Goal: Task Accomplishment & Management: Manage account settings

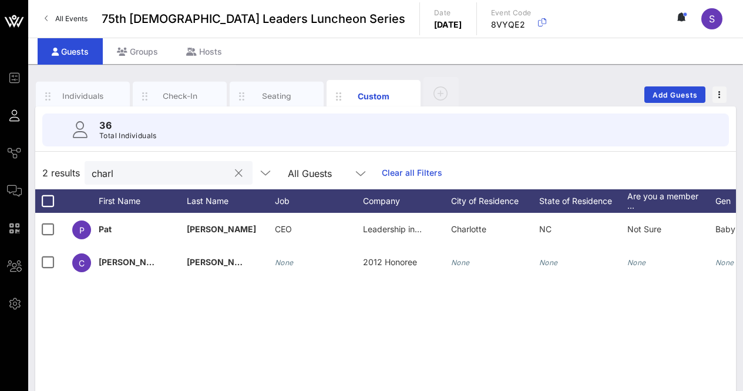
scroll to position [10, 0]
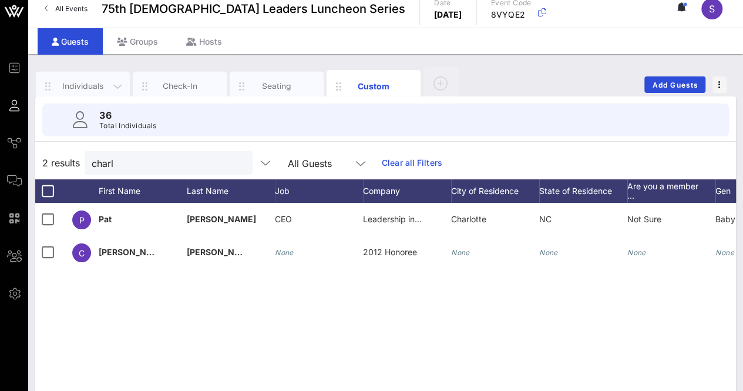
click at [92, 77] on div "Individuals" at bounding box center [83, 86] width 94 height 29
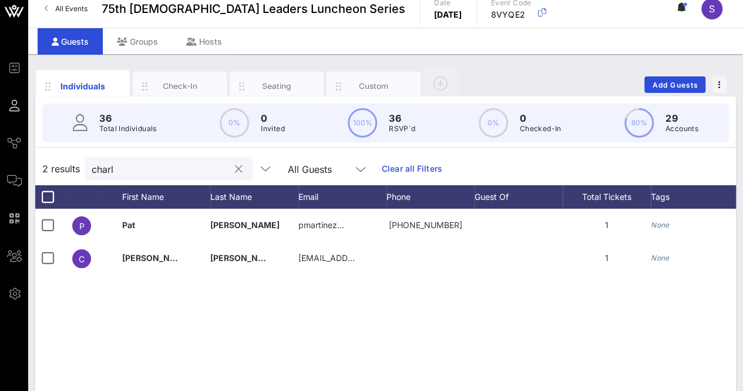
click at [143, 179] on div "charl" at bounding box center [161, 169] width 138 height 24
click at [143, 168] on input "charl" at bounding box center [161, 168] width 138 height 15
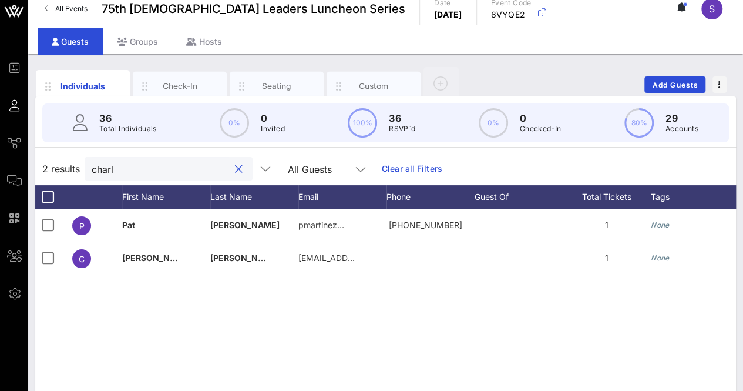
click at [143, 168] on input "charl" at bounding box center [161, 168] width 138 height 15
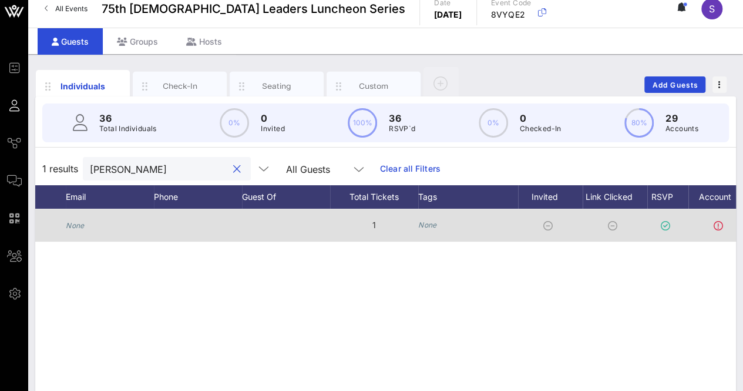
scroll to position [0, 0]
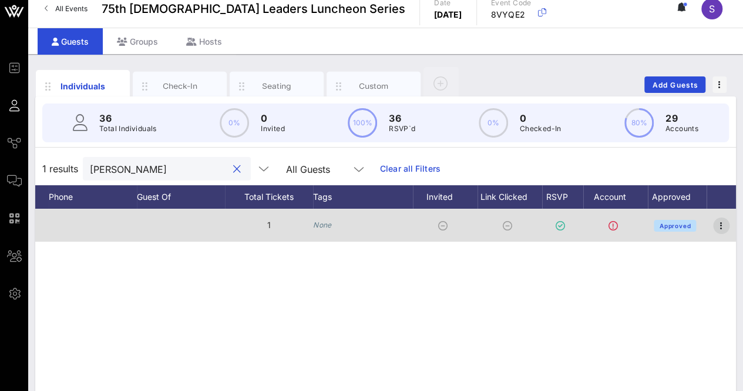
type input "john"
click at [724, 230] on icon "button" at bounding box center [722, 226] width 14 height 14
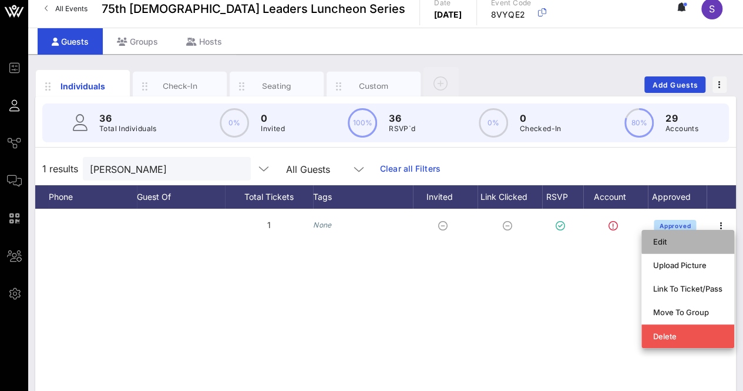
click at [700, 237] on div "Edit" at bounding box center [687, 241] width 69 height 9
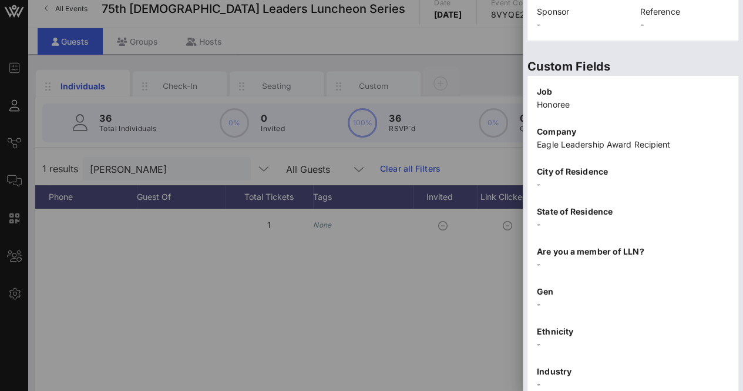
scroll to position [377, 0]
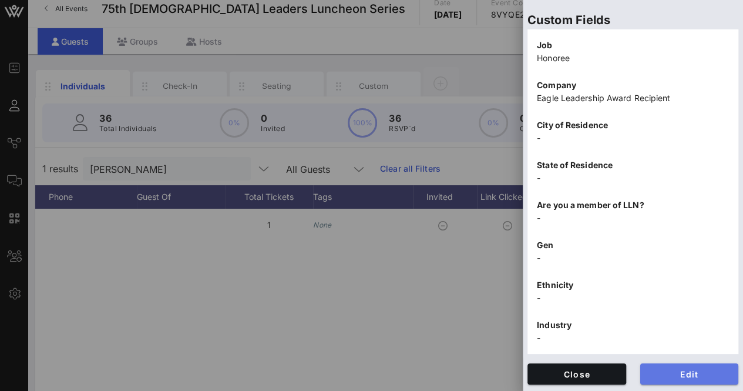
click at [666, 381] on button "Edit" at bounding box center [690, 373] width 99 height 21
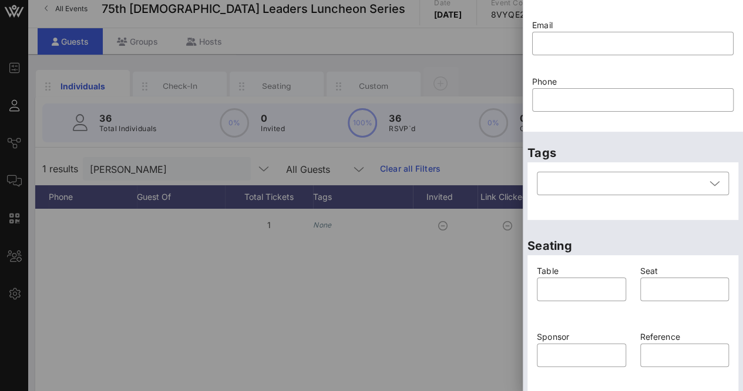
scroll to position [0, 0]
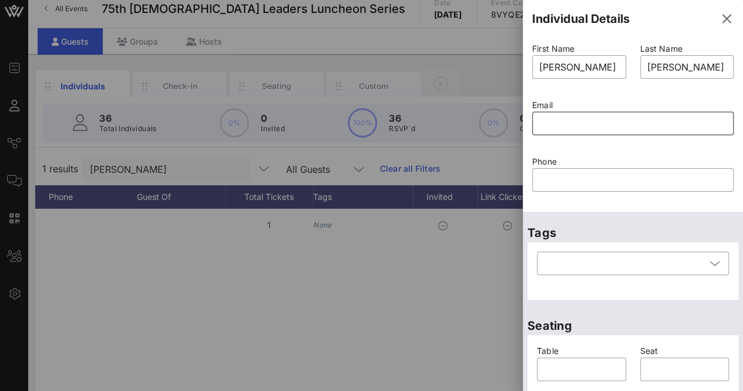
click at [615, 124] on input "text" at bounding box center [632, 123] width 187 height 19
paste input "jq23@mac.com"
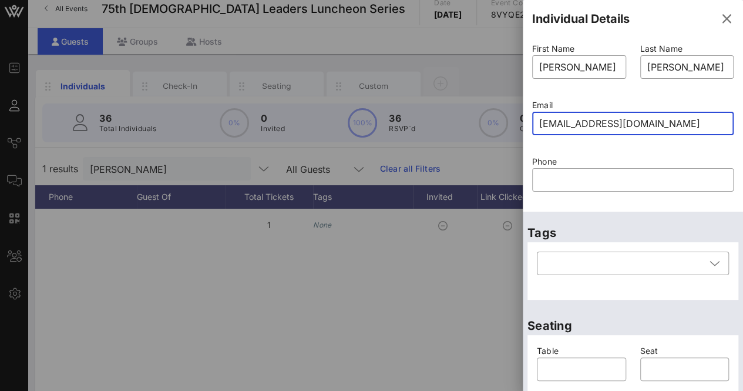
type input "jq23@mac.com"
click at [730, 170] on div "Phone ​" at bounding box center [633, 181] width 216 height 56
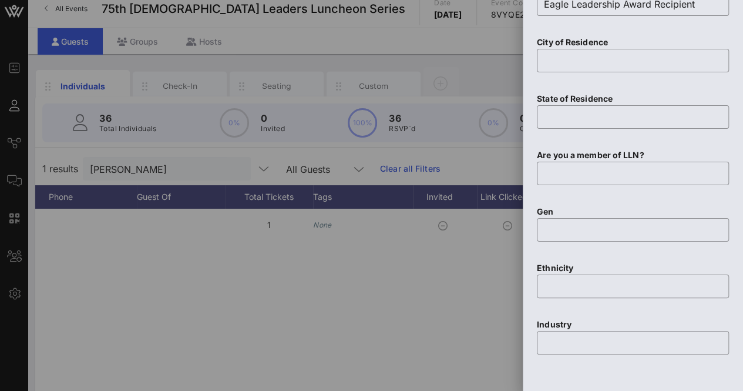
scroll to position [728, 0]
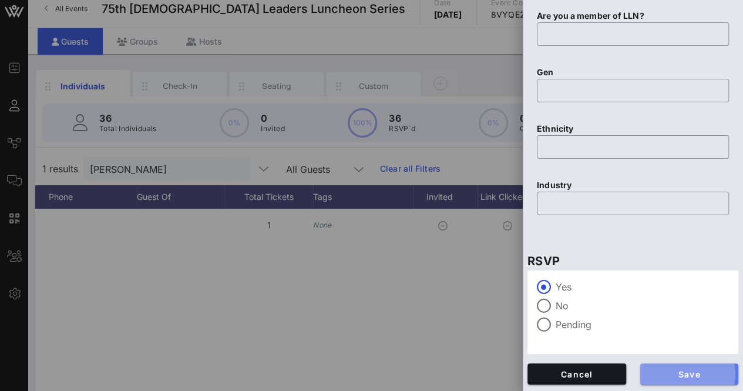
click at [681, 377] on span "Save" at bounding box center [690, 374] width 80 height 10
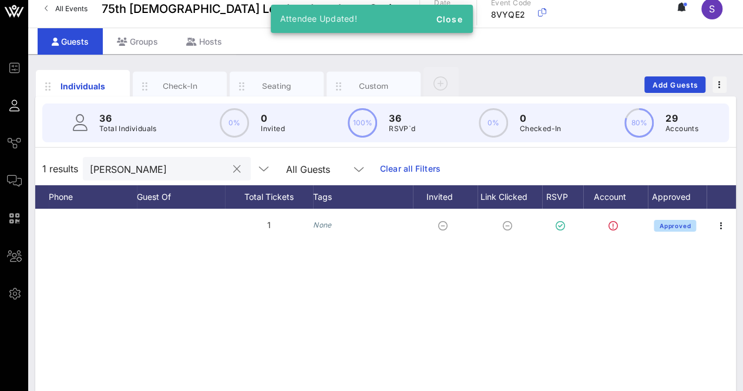
click at [233, 169] on button "clear icon" at bounding box center [237, 169] width 8 height 12
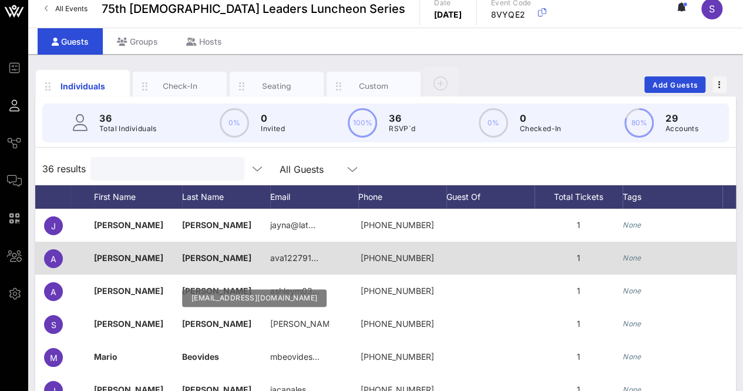
scroll to position [0, 0]
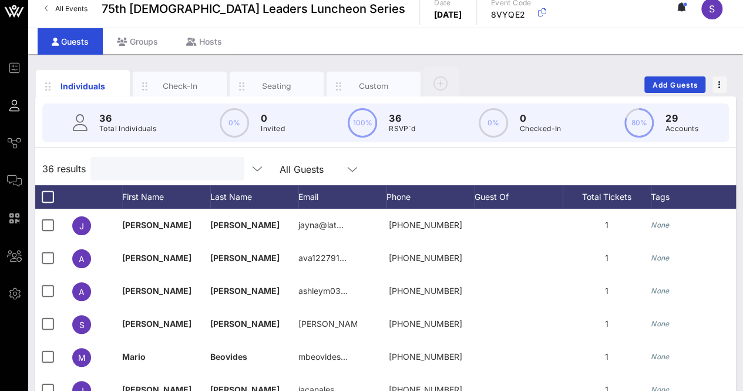
click at [462, 177] on div "36 results All Guests" at bounding box center [385, 168] width 701 height 33
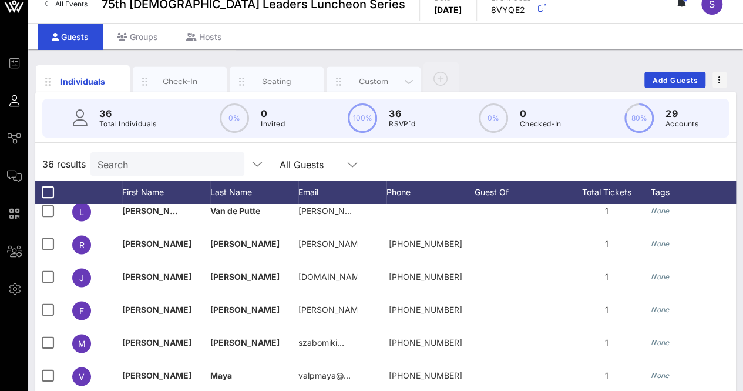
click at [372, 79] on div "Custom" at bounding box center [374, 81] width 52 height 11
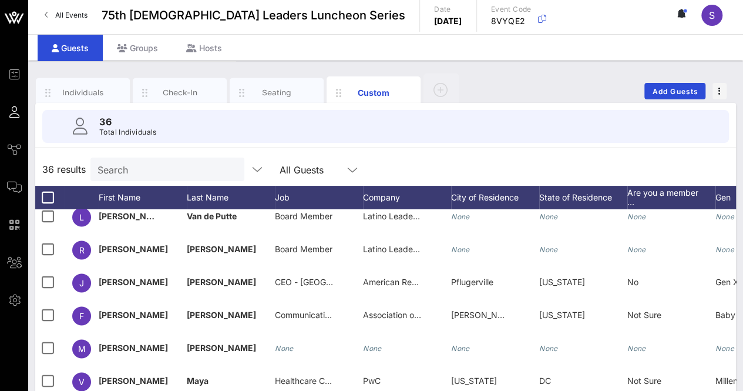
click at [81, 103] on div "36 Total Individuals" at bounding box center [385, 126] width 715 height 47
click at [90, 89] on div "Individuals" at bounding box center [83, 92] width 52 height 11
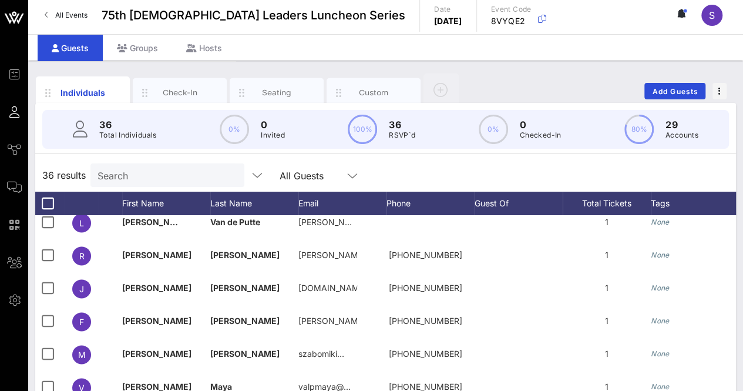
click at [684, 16] on icon at bounding box center [684, 13] width 4 height 7
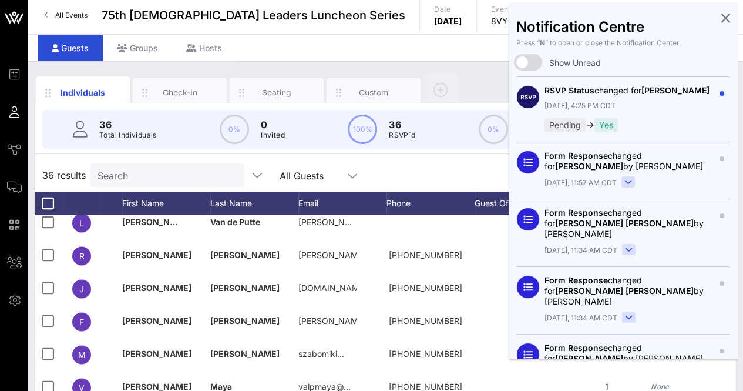
click at [684, 16] on div "Notification Centre Press “ N ” to open or close the Notification Center. Show …" at bounding box center [624, 180] width 228 height 356
click at [722, 17] on icon at bounding box center [726, 17] width 9 height 2
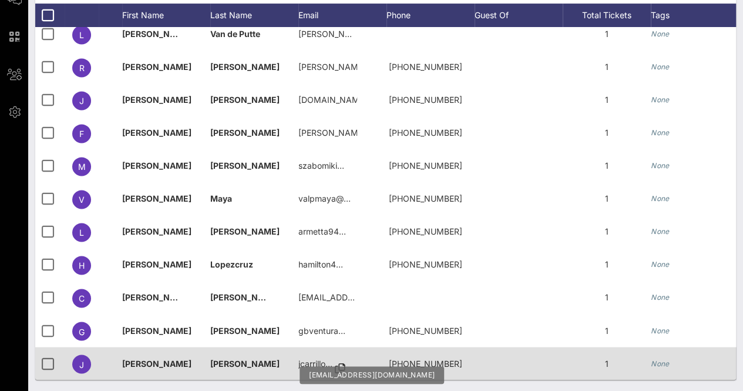
click at [339, 367] on icon at bounding box center [340, 367] width 11 height 1
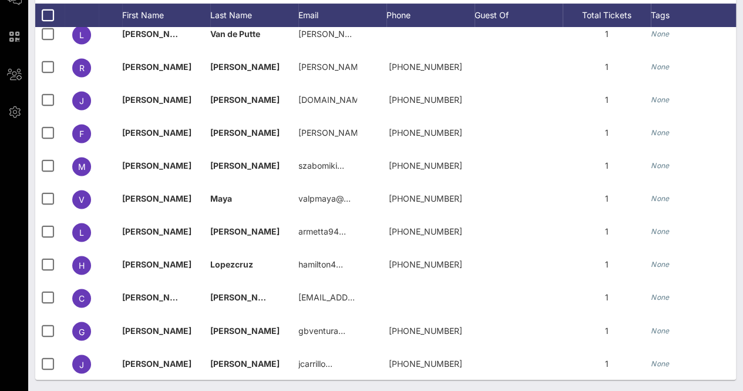
scroll to position [0, 0]
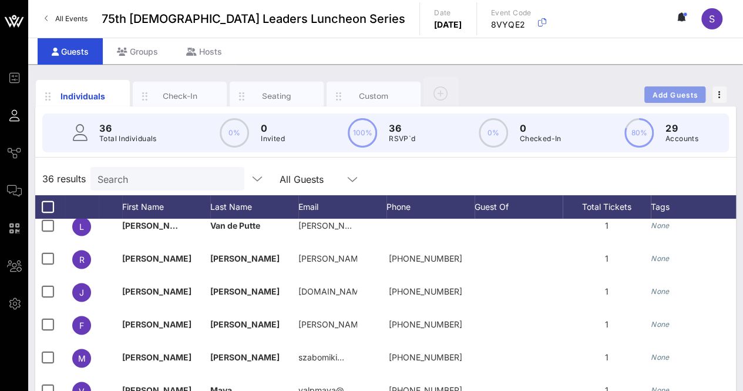
click at [654, 99] on button "Add Guests" at bounding box center [675, 94] width 61 height 16
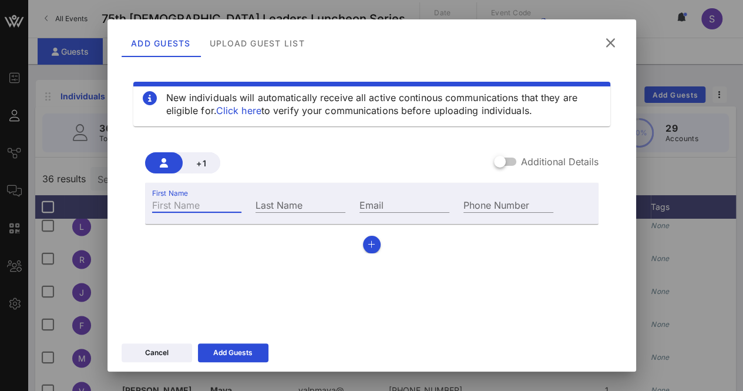
click at [224, 200] on input "First Name" at bounding box center [197, 204] width 90 height 15
type input "Carla"
drag, startPoint x: 244, startPoint y: 199, endPoint x: 279, endPoint y: 199, distance: 34.7
click at [279, 199] on div "First Name Carla Last Name Email Phone Number" at bounding box center [353, 203] width 416 height 32
click at [279, 199] on input "Last Name" at bounding box center [301, 204] width 90 height 15
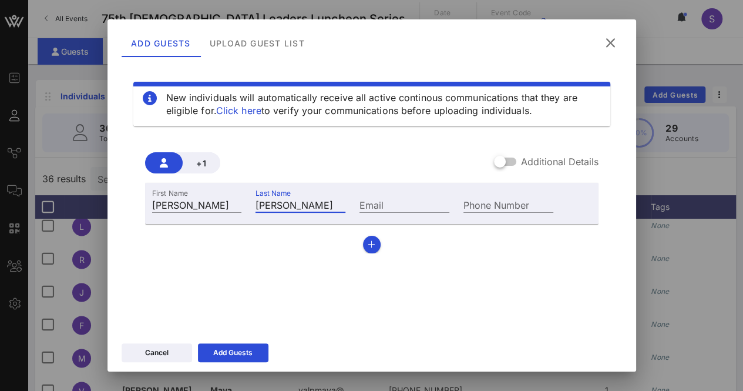
type input "[PERSON_NAME]"
click at [430, 217] on div "Email" at bounding box center [405, 203] width 104 height 32
click at [427, 207] on input "Email" at bounding box center [405, 204] width 90 height 15
paste input "carla.molina@bofa.com"
drag, startPoint x: 432, startPoint y: 203, endPoint x: 301, endPoint y: 192, distance: 131.5
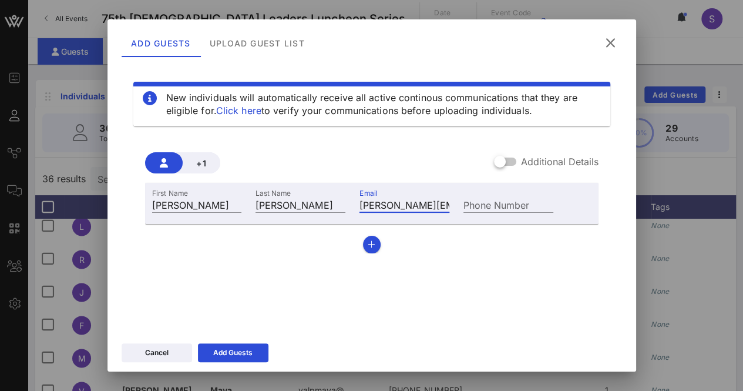
click at [301, 192] on div "First Name Carla Last Name Molina Email carla.molina@bofa.com Phone Number" at bounding box center [353, 203] width 416 height 32
click at [415, 207] on input "carla.molina@bofa.com" at bounding box center [405, 204] width 90 height 15
type input "carla.molina@bofa.com"
click at [232, 349] on icon at bounding box center [233, 352] width 8 height 7
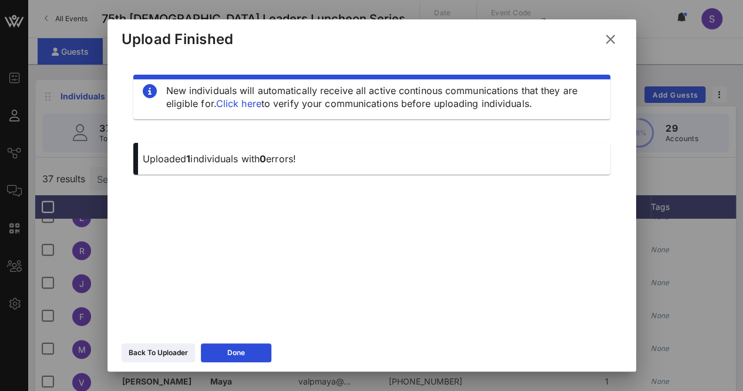
click at [616, 36] on icon at bounding box center [610, 39] width 15 height 16
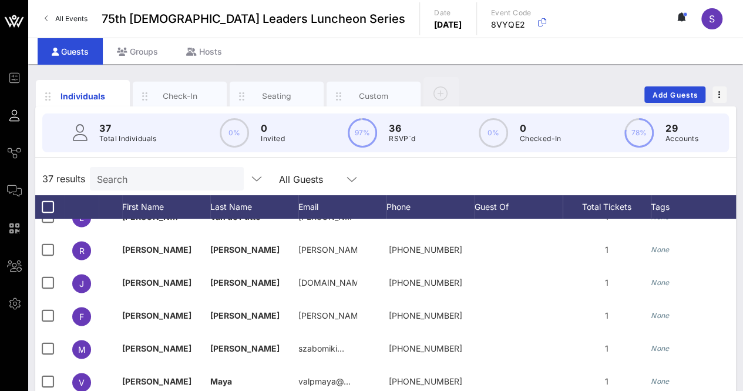
click at [195, 164] on div "37 results Search All Guests" at bounding box center [385, 178] width 701 height 33
click at [197, 169] on div "Search" at bounding box center [166, 179] width 138 height 24
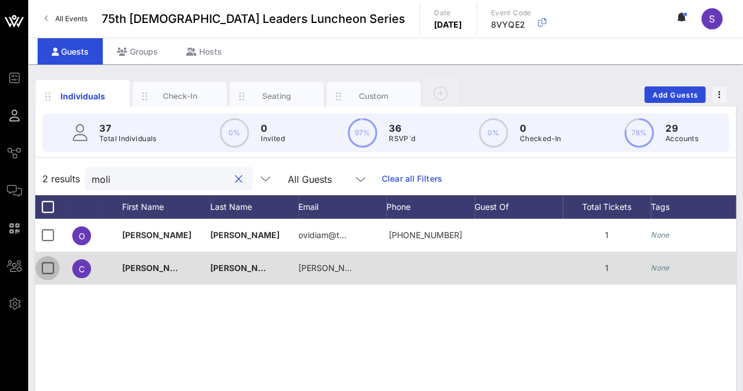
type input "moli"
click at [43, 269] on div at bounding box center [48, 268] width 20 height 20
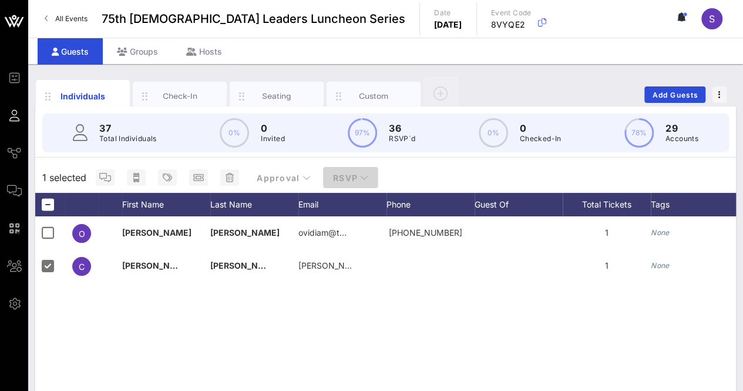
click at [347, 184] on button "RSVP" at bounding box center [350, 177] width 55 height 21
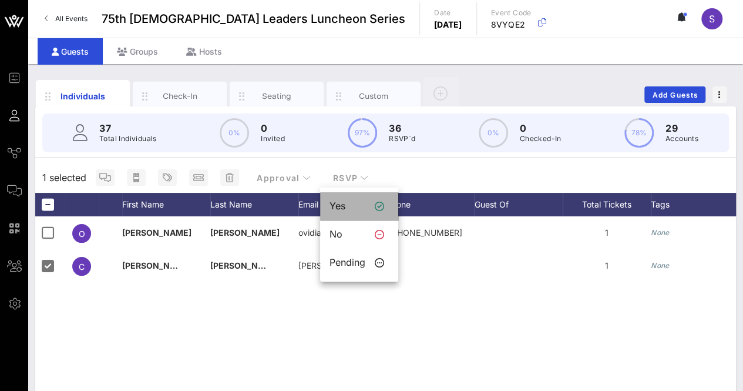
click at [353, 198] on div "Yes" at bounding box center [359, 206] width 78 height 28
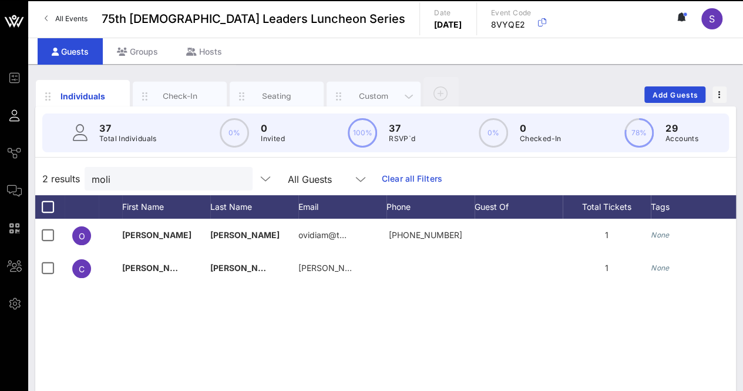
click at [374, 82] on div "Custom" at bounding box center [374, 96] width 94 height 29
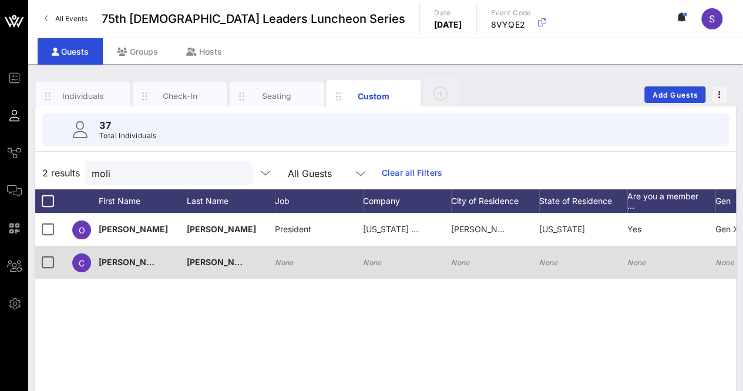
click at [371, 263] on icon "None" at bounding box center [372, 262] width 19 height 9
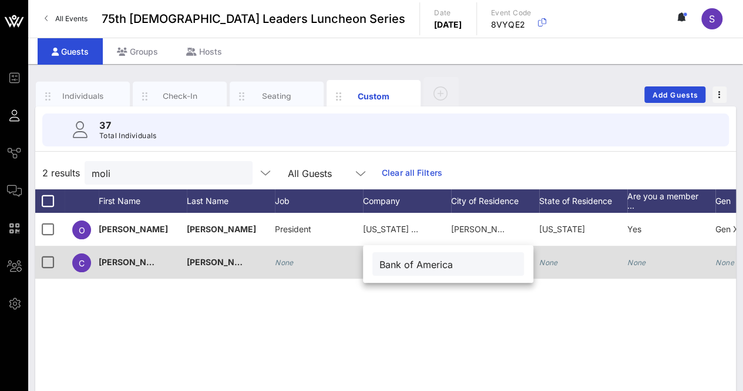
type input "Bank of America"
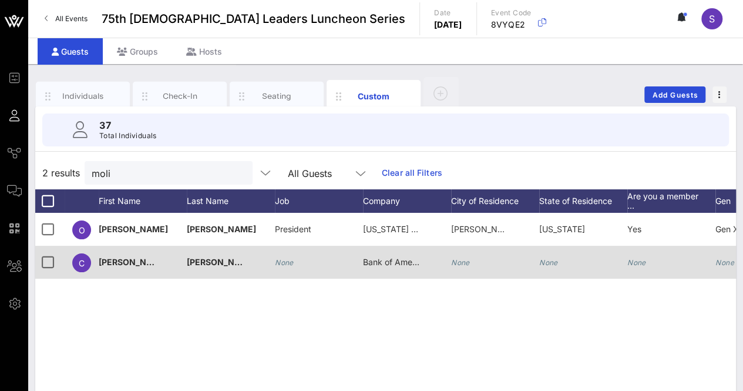
click at [269, 262] on div "[PERSON_NAME]" at bounding box center [231, 269] width 88 height 46
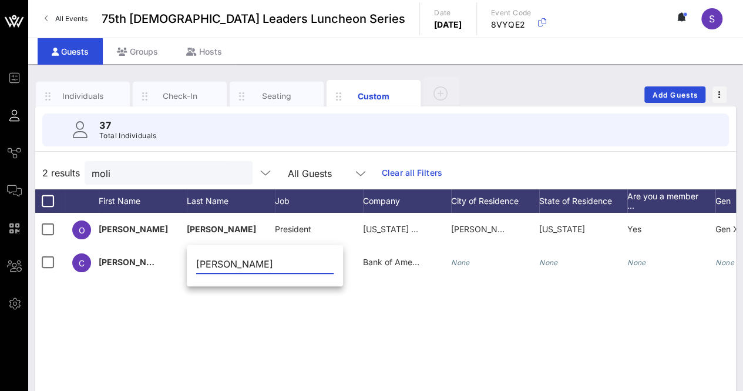
click at [331, 302] on div "O Ovidia Molina President Texas State Teachers Association Kyle Texas Yes Gen X…" at bounding box center [385, 389] width 701 height 353
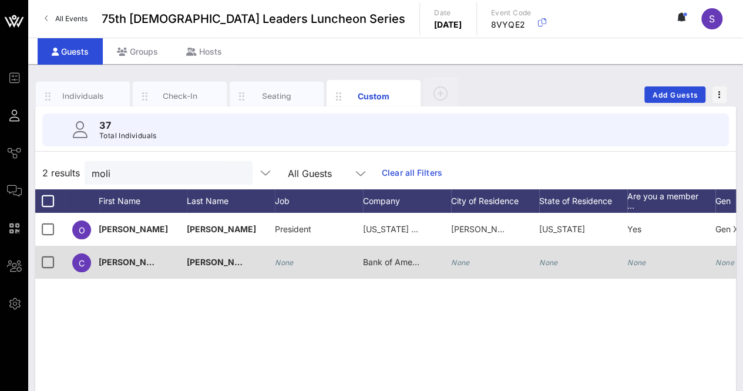
click at [309, 260] on div "None" at bounding box center [319, 269] width 88 height 46
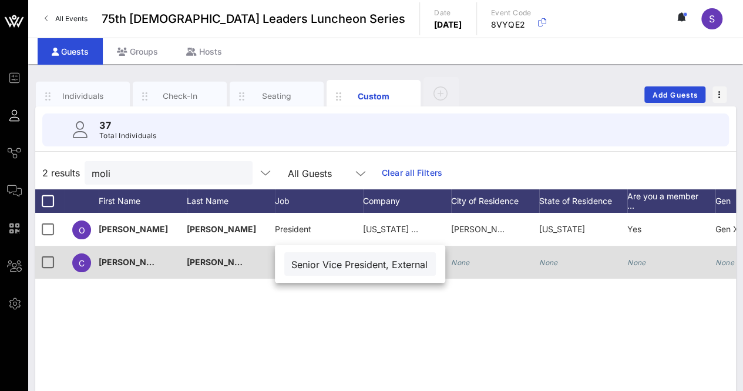
scroll to position [0, 138]
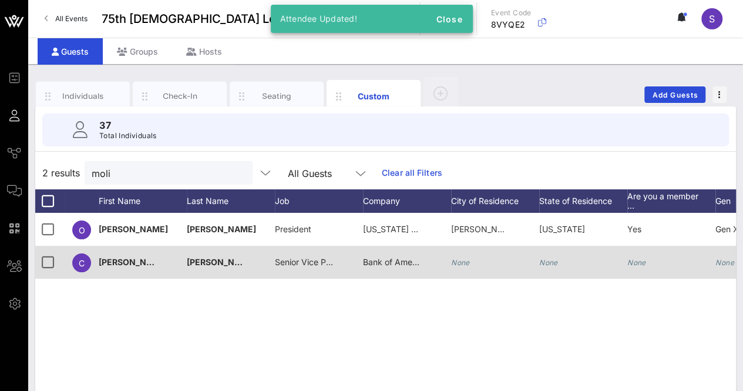
click at [293, 262] on span "Senior Vice President, External Communications executive" at bounding box center [387, 262] width 224 height 10
click at [0, 0] on div "Senior Vice President, External Communications executive" at bounding box center [0, 0] width 0 height 0
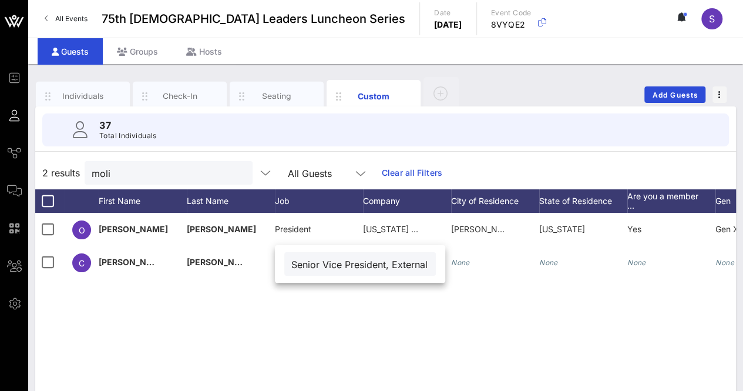
click at [387, 270] on input "Senior Vice President, External Communications executive" at bounding box center [360, 263] width 138 height 15
type input "Senior Vice President, External Communications Executive"
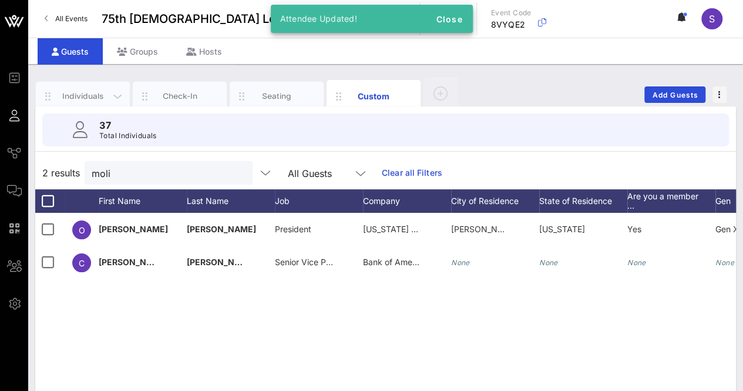
click at [61, 100] on div "Individuals" at bounding box center [83, 95] width 52 height 11
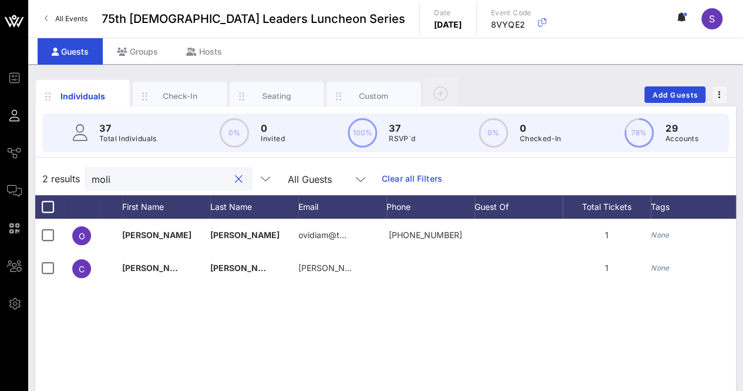
click at [156, 175] on input "moli" at bounding box center [161, 178] width 138 height 15
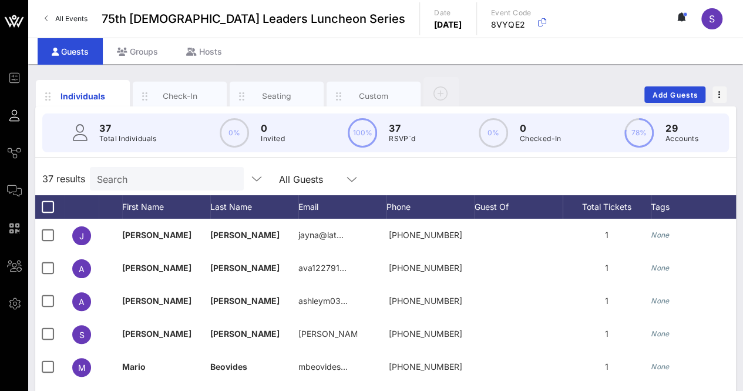
click at [640, 165] on div "37 results Search All Guests" at bounding box center [385, 178] width 701 height 33
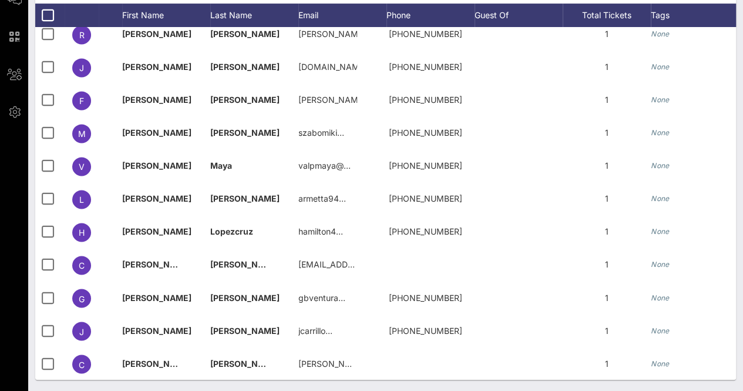
scroll to position [0, 0]
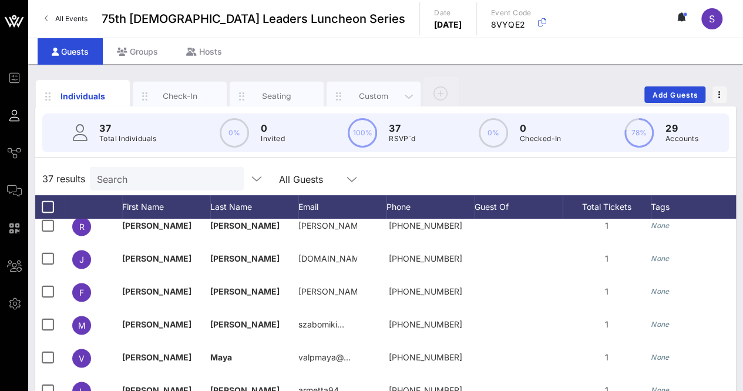
click at [367, 85] on div "Custom" at bounding box center [374, 96] width 94 height 29
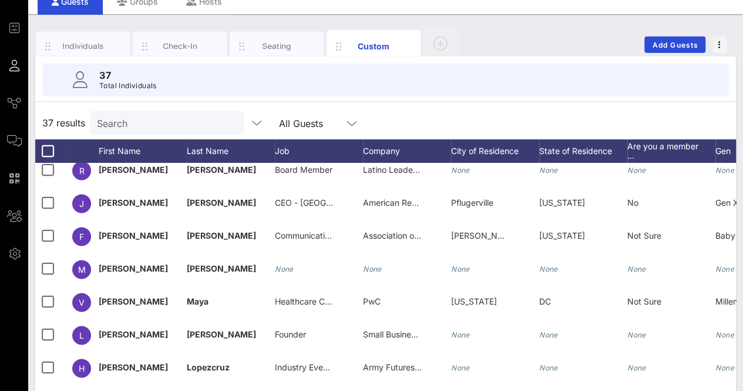
scroll to position [186, 0]
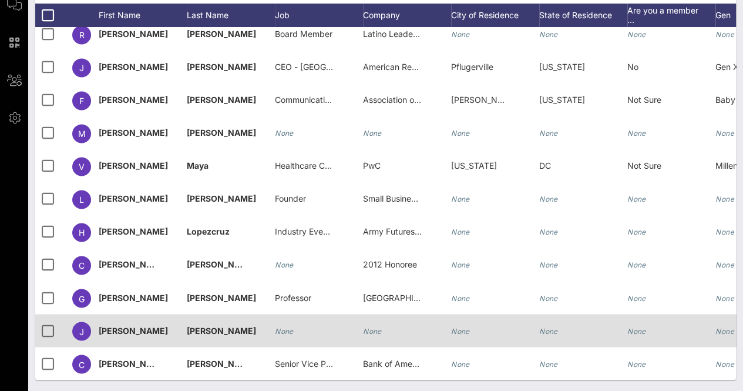
click at [376, 326] on icon "None" at bounding box center [372, 330] width 19 height 9
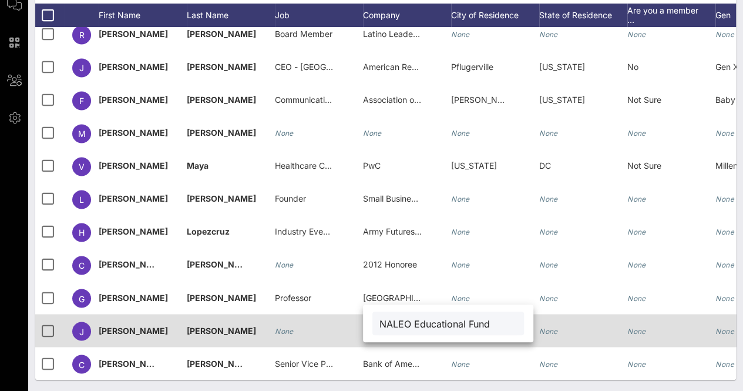
type input "NALEO Educational Fund"
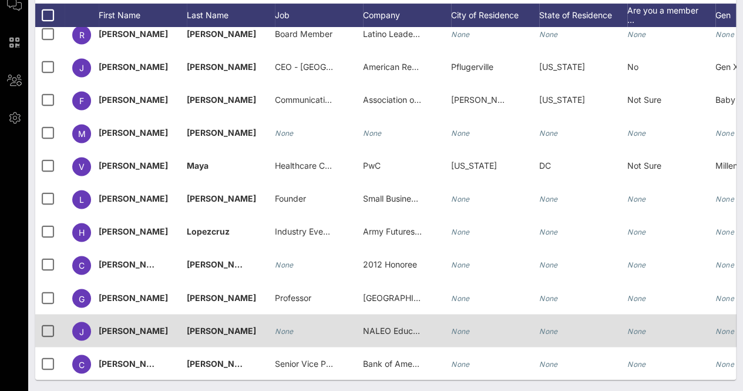
click at [282, 315] on div "None" at bounding box center [284, 330] width 19 height 33
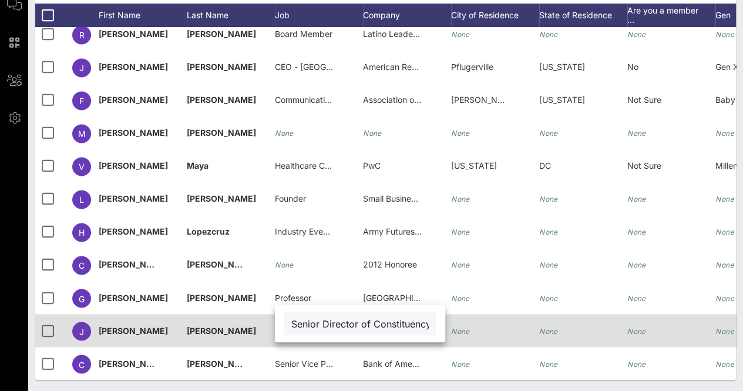
scroll to position [0, 56]
type input "Senior Director of Constituency Services"
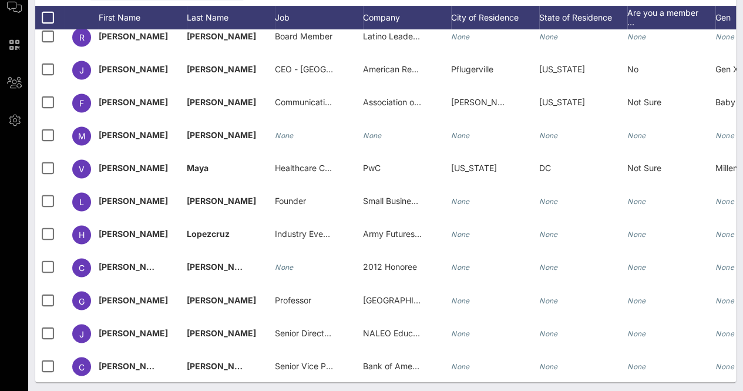
scroll to position [0, 0]
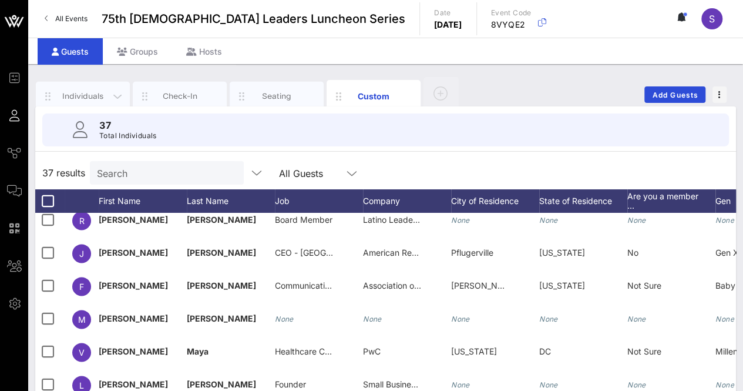
click at [76, 86] on div "Individuals" at bounding box center [83, 96] width 94 height 29
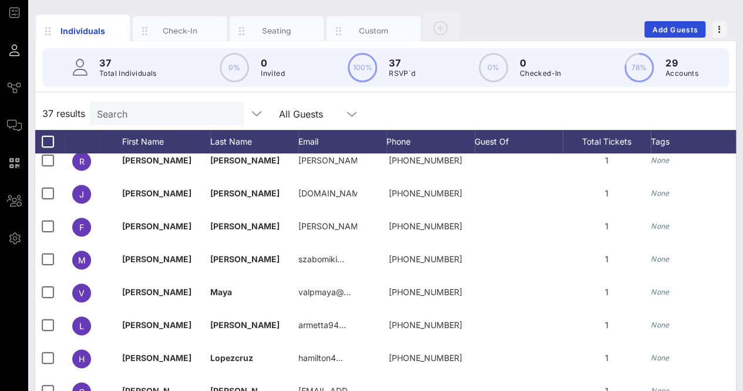
scroll to position [66, 0]
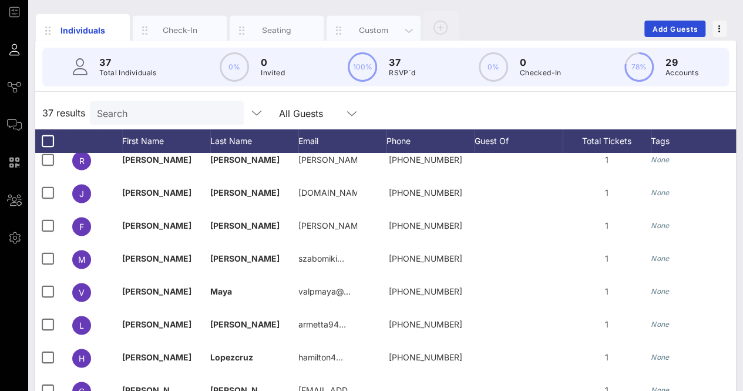
click at [375, 29] on div "Custom" at bounding box center [374, 30] width 52 height 11
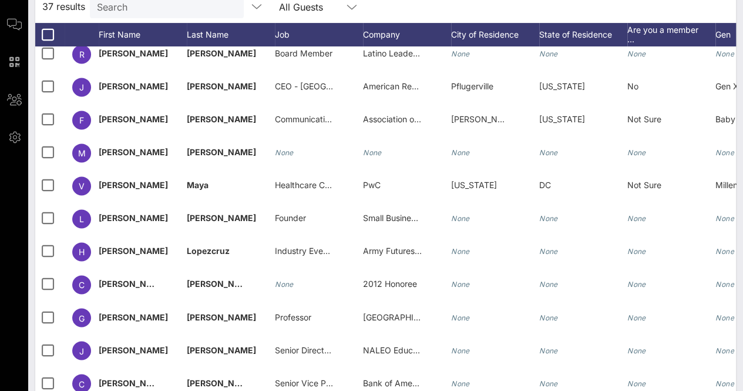
scroll to position [186, 0]
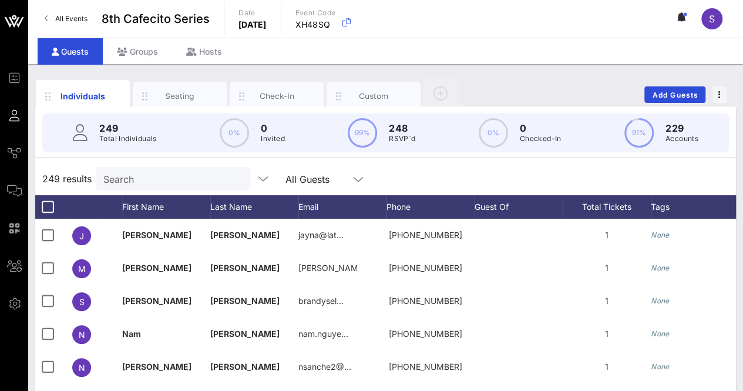
click at [155, 185] on input "Search" at bounding box center [172, 178] width 138 height 15
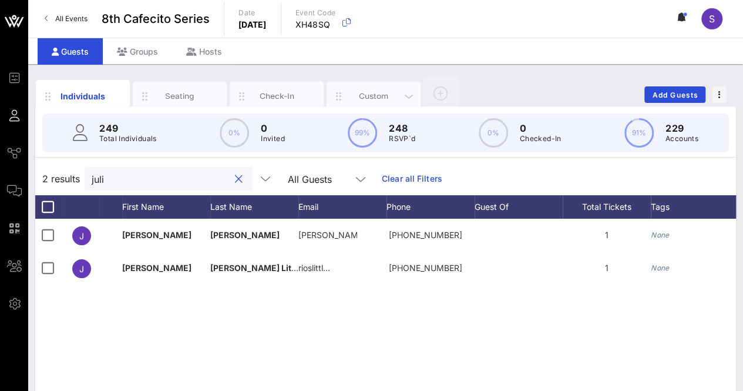
type input "juli"
click at [377, 97] on div "Custom" at bounding box center [374, 95] width 52 height 11
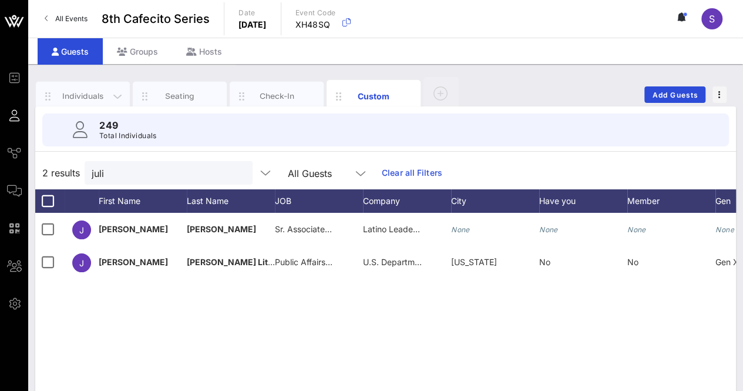
click at [83, 94] on div "Individuals" at bounding box center [83, 95] width 52 height 11
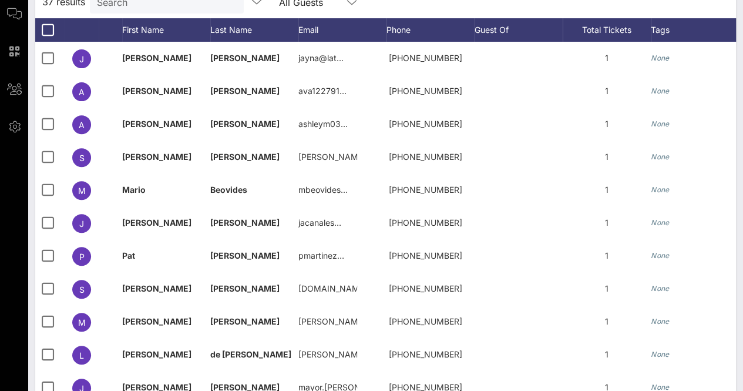
scroll to position [192, 0]
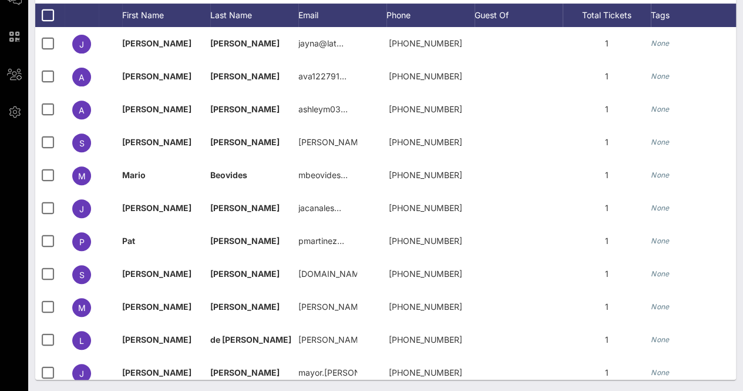
drag, startPoint x: 730, startPoint y: 110, endPoint x: 741, endPoint y: 79, distance: 33.6
click at [741, 79] on div "Individuals Check-In Seating Custom Add Guests 37 Total Individuals 0% 0 Invite…" at bounding box center [385, 131] width 715 height 519
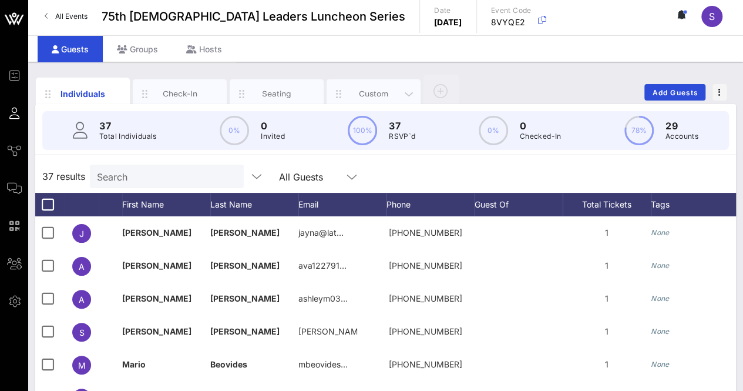
click at [373, 83] on div "Custom" at bounding box center [374, 93] width 94 height 29
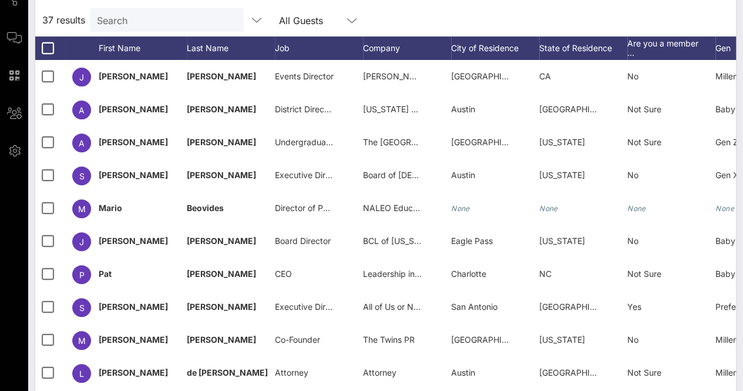
scroll to position [186, 0]
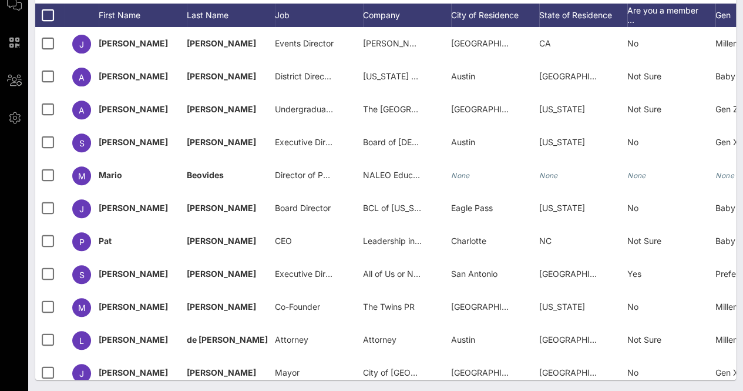
drag, startPoint x: 471, startPoint y: 375, endPoint x: 515, endPoint y: 388, distance: 46.1
click at [515, 388] on div "Individuals Check-In Seating Custom Add Guests 37 Total Individuals 37 results …" at bounding box center [385, 134] width 715 height 513
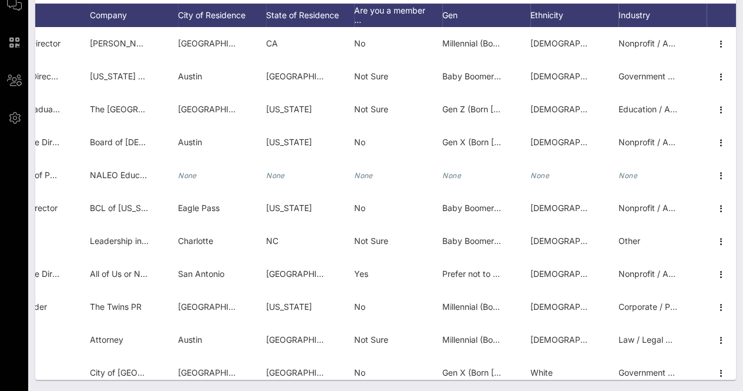
scroll to position [0, 217]
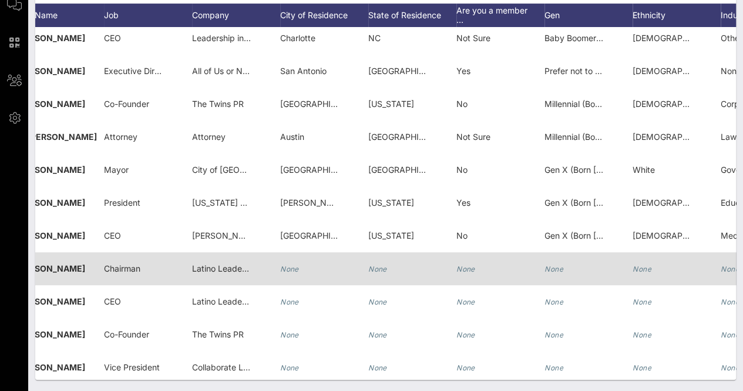
click at [302, 272] on div "None" at bounding box center [324, 275] width 88 height 46
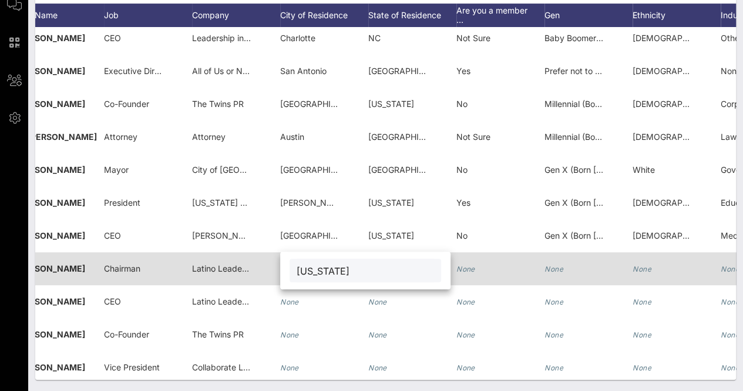
type input "Washington"
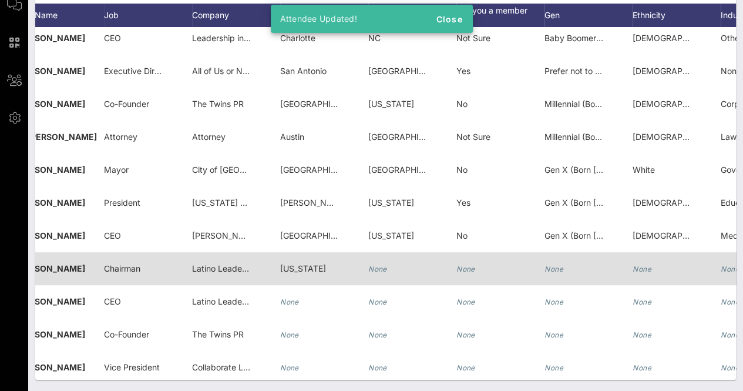
click at [370, 270] on icon "None" at bounding box center [377, 268] width 19 height 9
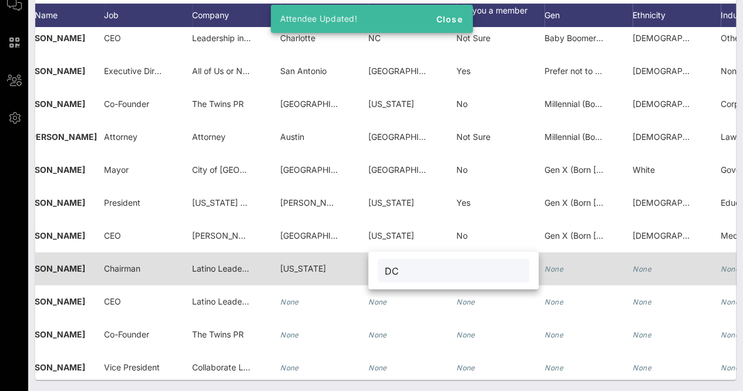
type input "DC"
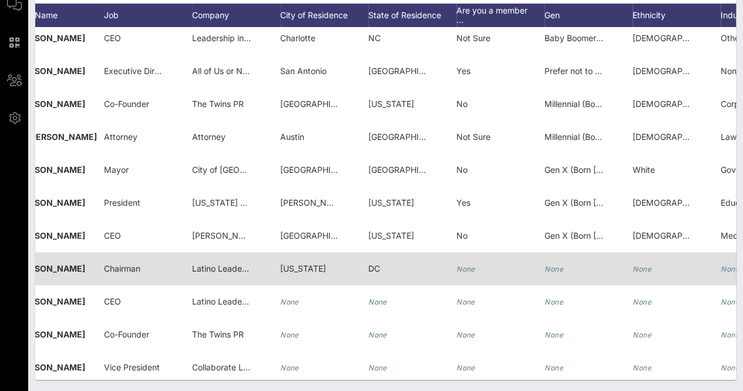
click at [461, 266] on icon "None" at bounding box center [466, 268] width 19 height 9
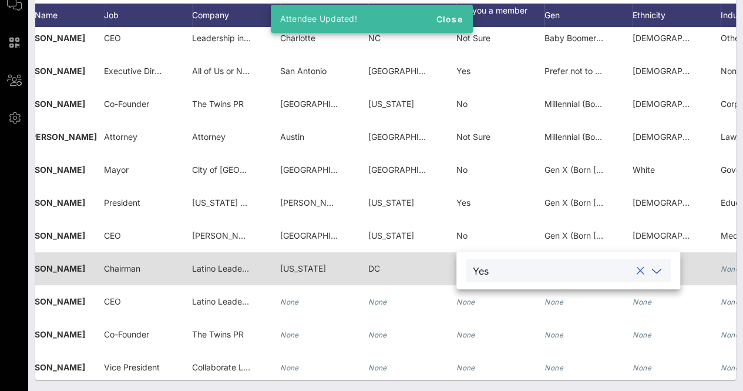
click at [497, 261] on div "Yes" at bounding box center [568, 271] width 191 height 24
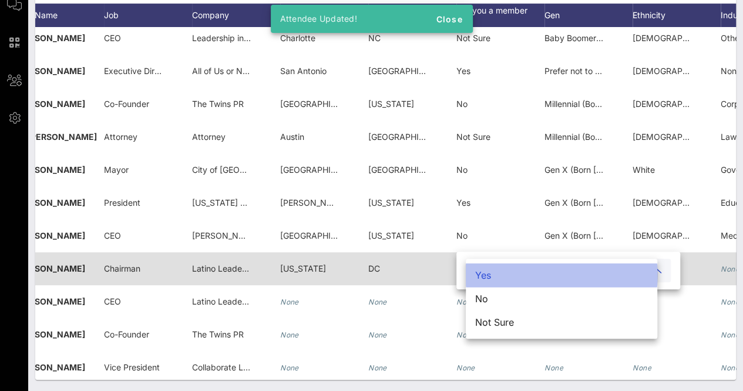
click at [502, 274] on div "Yes" at bounding box center [562, 275] width 192 height 24
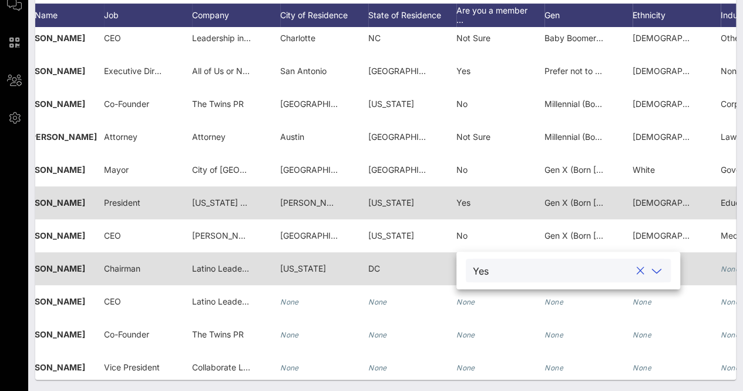
click at [501, 213] on div "Yes" at bounding box center [501, 209] width 88 height 46
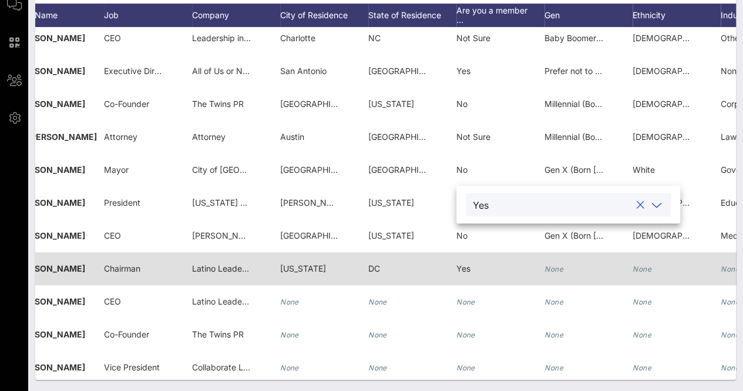
click at [577, 260] on div "None" at bounding box center [589, 275] width 88 height 46
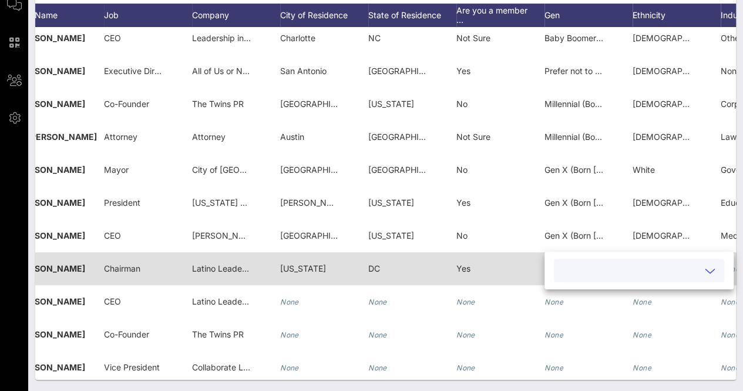
click at [577, 260] on div at bounding box center [639, 271] width 156 height 24
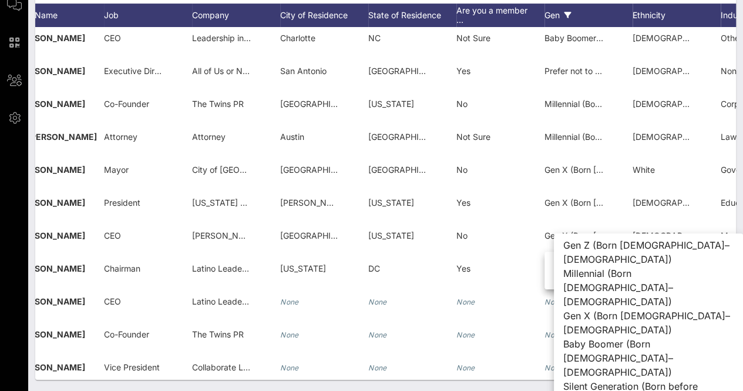
click at [597, 11] on div "Gen" at bounding box center [589, 16] width 88 height 24
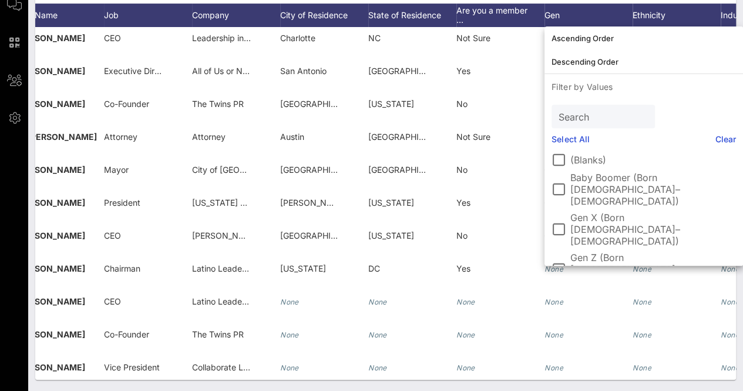
click at [740, 68] on div "Individuals Check-In Seating Custom Add Guests 37 Total Individuals 37 results …" at bounding box center [385, 134] width 715 height 513
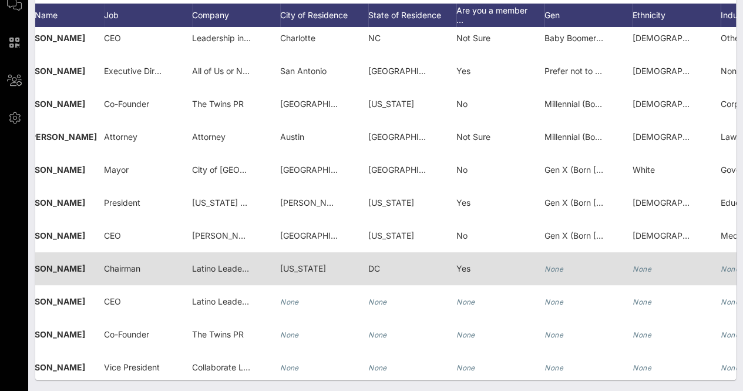
click at [644, 270] on icon "None" at bounding box center [642, 268] width 19 height 9
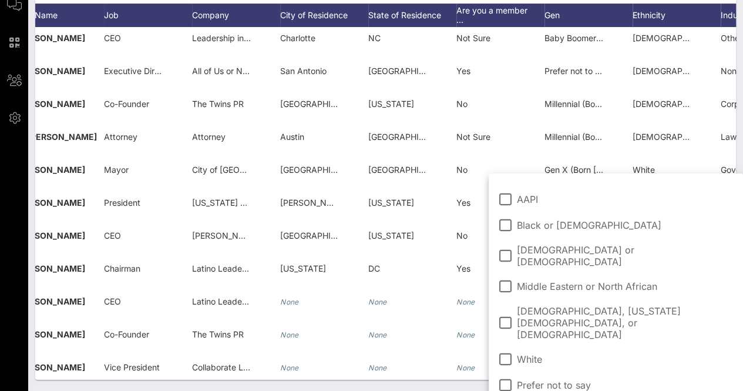
click at [569, 252] on span "Hispanic or Latino" at bounding box center [625, 256] width 217 height 24
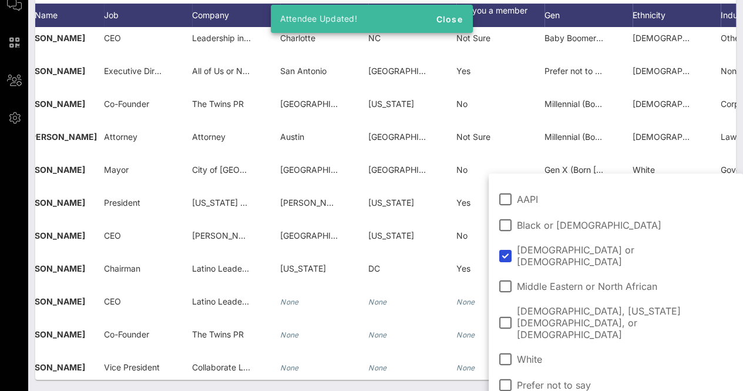
click at [465, 379] on div "Individuals Check-In Seating Custom Add Guests 37 Total Individuals 37 results …" at bounding box center [385, 134] width 715 height 513
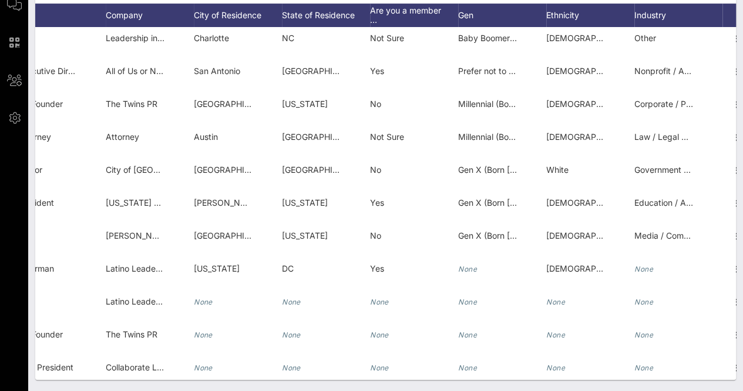
scroll to position [0, 273]
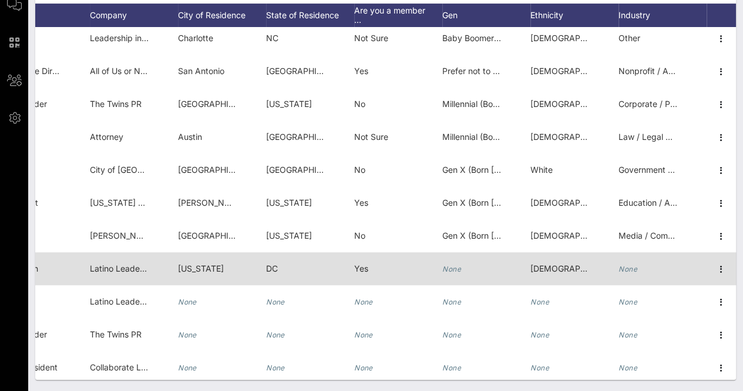
click at [625, 266] on icon "None" at bounding box center [628, 268] width 19 height 9
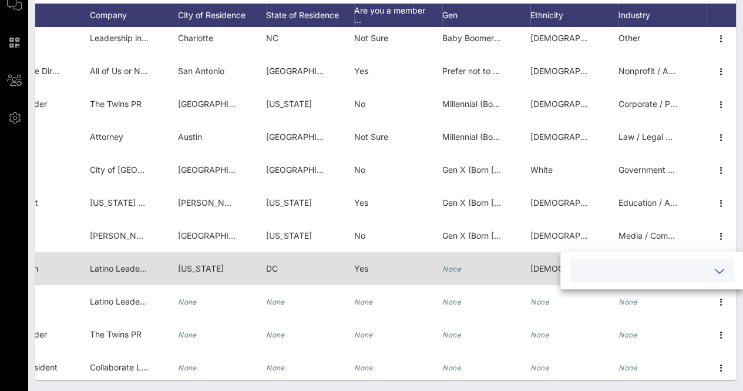
click at [625, 266] on input "text" at bounding box center [642, 270] width 131 height 15
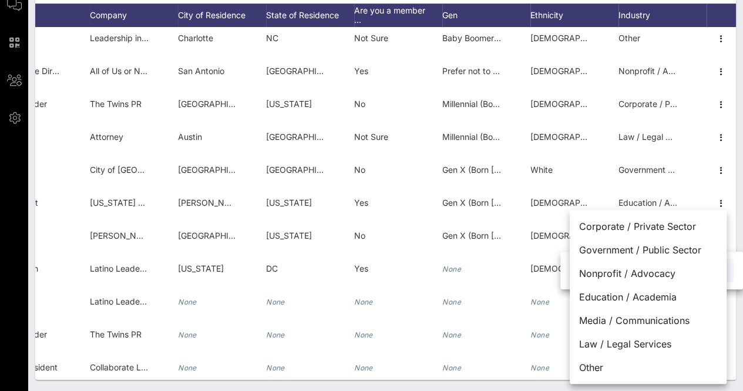
click at [551, 383] on div "Individuals Check-In Seating Custom Add Guests 37 Total Individuals 37 results …" at bounding box center [385, 134] width 715 height 513
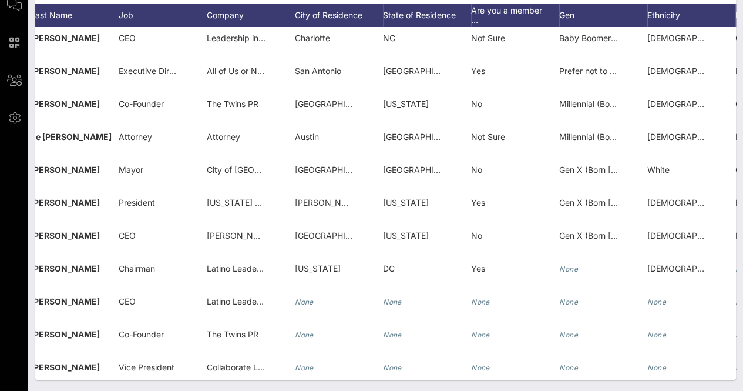
scroll to position [269, 156]
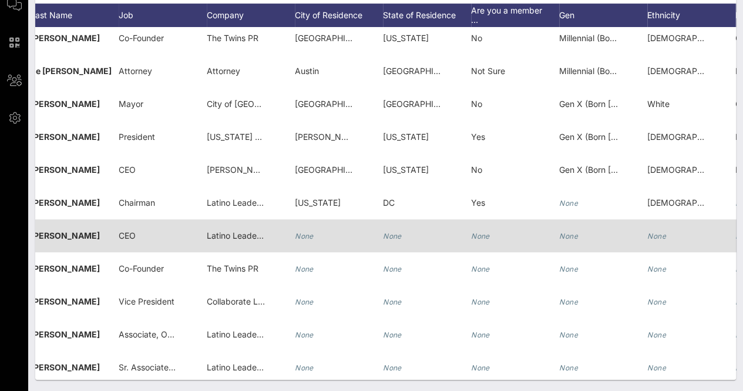
click at [319, 243] on div "None" at bounding box center [339, 242] width 88 height 46
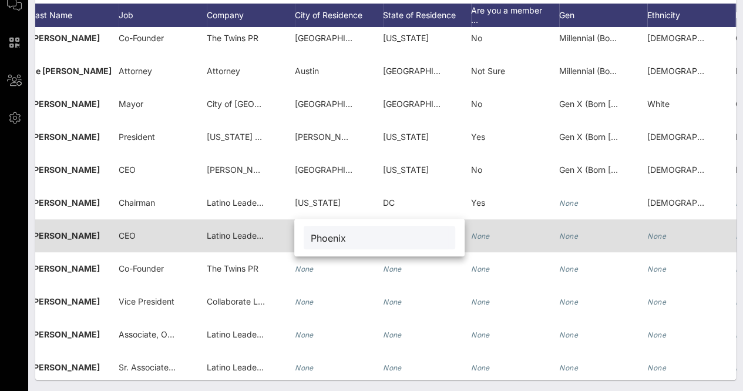
type input "Phoenix"
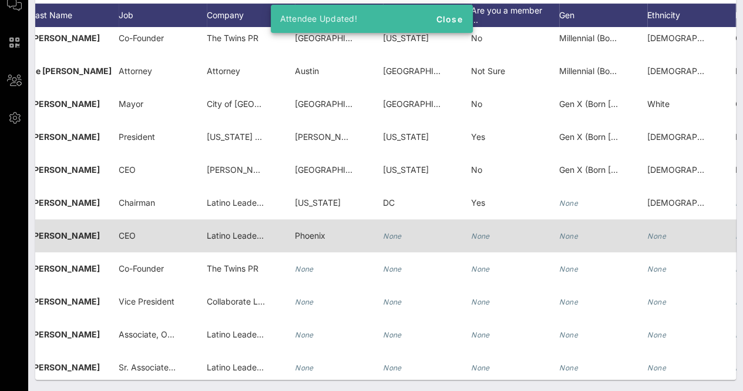
click at [406, 232] on div "None" at bounding box center [427, 242] width 88 height 46
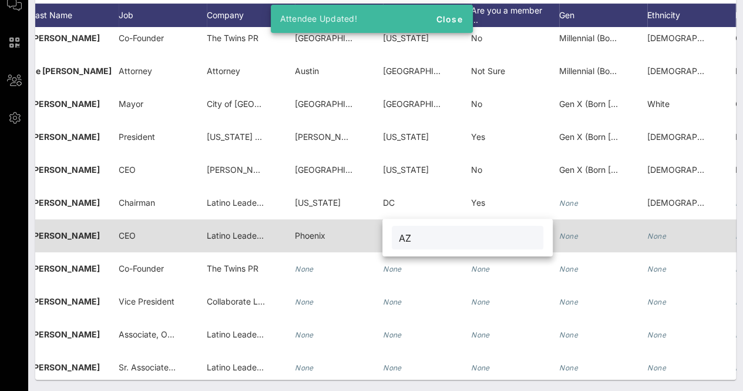
type input "AZ"
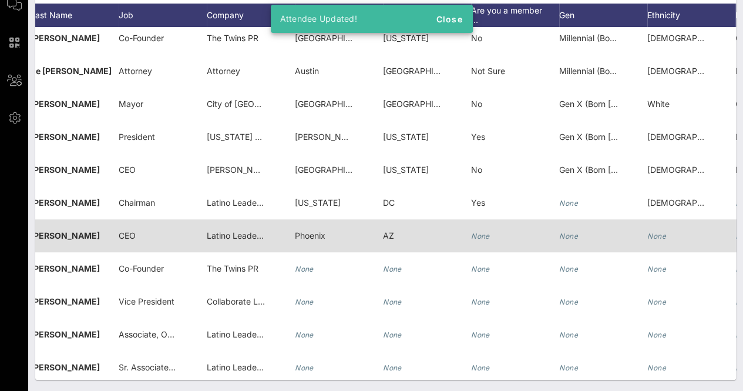
click at [489, 232] on icon "None" at bounding box center [480, 236] width 19 height 9
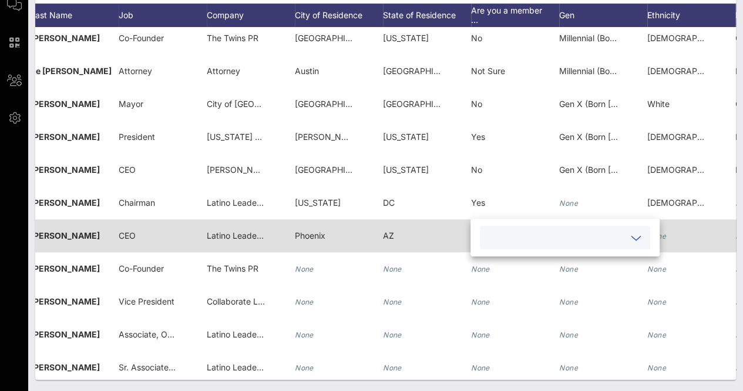
click at [489, 232] on input "text" at bounding box center [556, 237] width 138 height 15
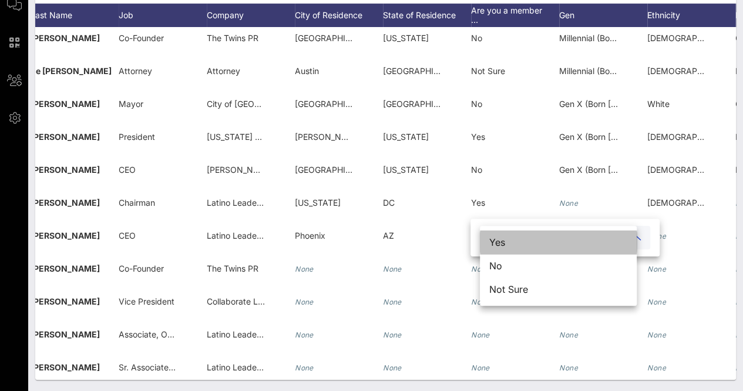
click at [518, 240] on div "Yes" at bounding box center [558, 242] width 157 height 24
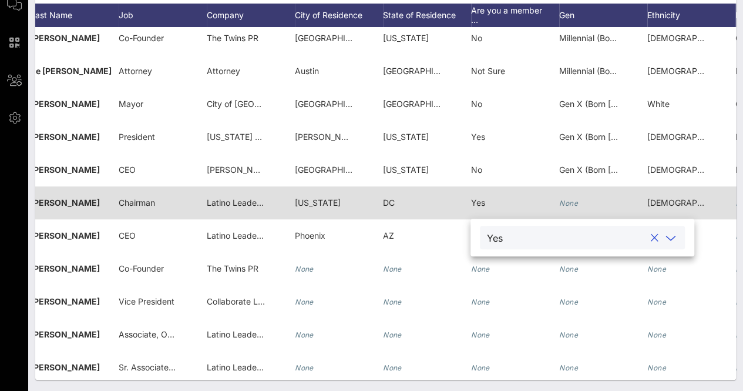
click at [569, 196] on div "None" at bounding box center [568, 202] width 19 height 33
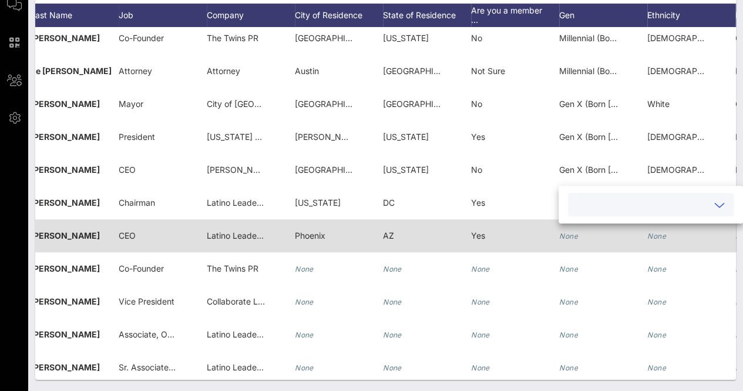
click at [651, 238] on icon "None" at bounding box center [657, 236] width 19 height 9
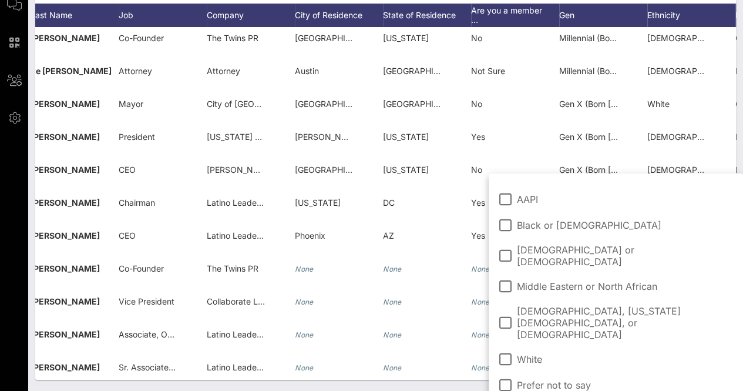
click at [539, 253] on span "Hispanic or Latino" at bounding box center [625, 256] width 217 height 24
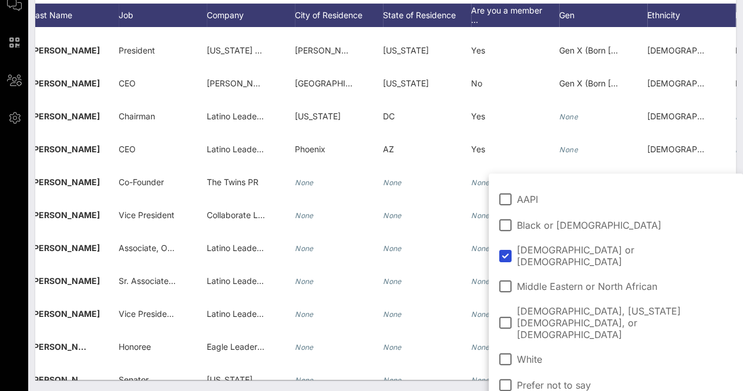
scroll to position [359, 156]
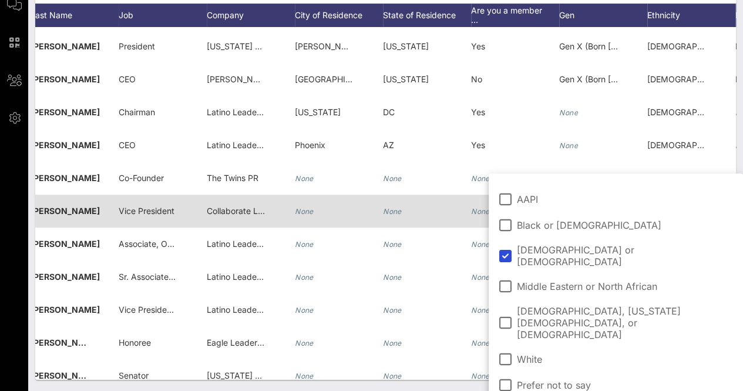
click at [310, 211] on icon "None" at bounding box center [304, 211] width 19 height 9
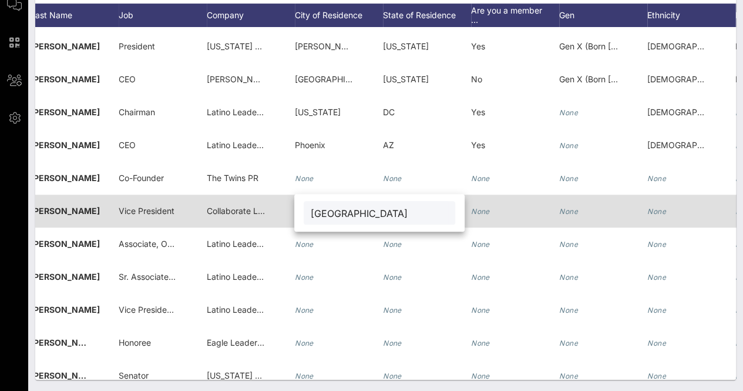
type input "Los Angeles"
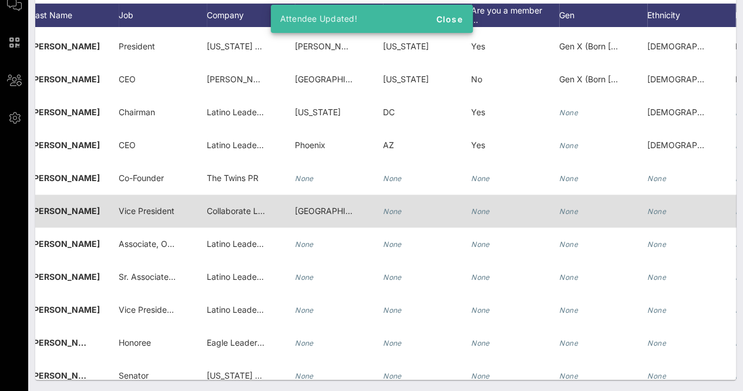
click at [388, 207] on icon "None" at bounding box center [392, 211] width 19 height 9
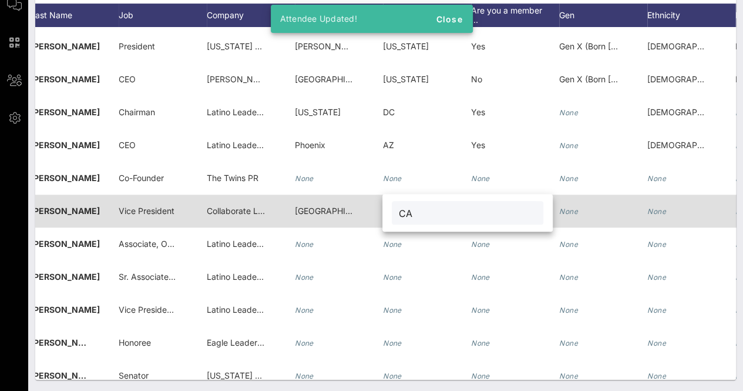
type input "CA"
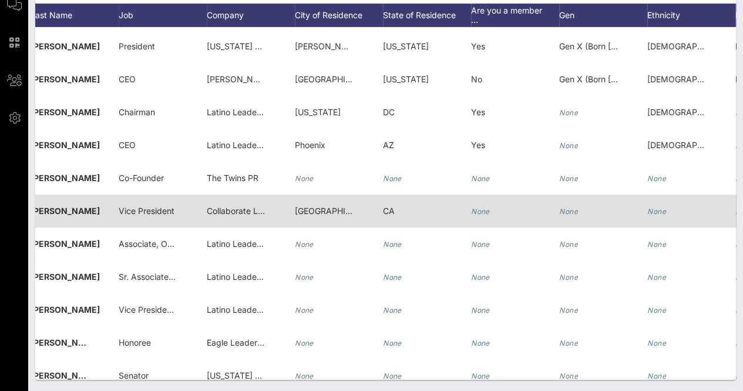
click at [574, 213] on icon "None" at bounding box center [568, 211] width 19 height 9
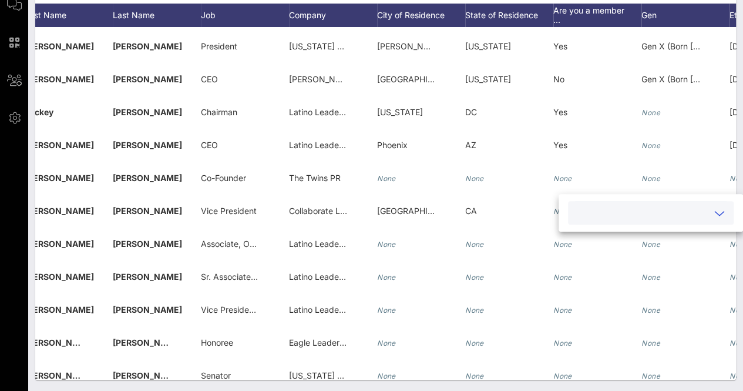
scroll to position [0, 33]
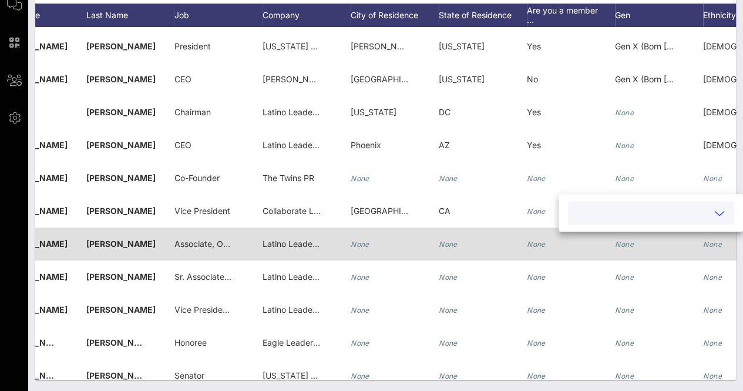
click at [363, 244] on icon "None" at bounding box center [360, 244] width 19 height 9
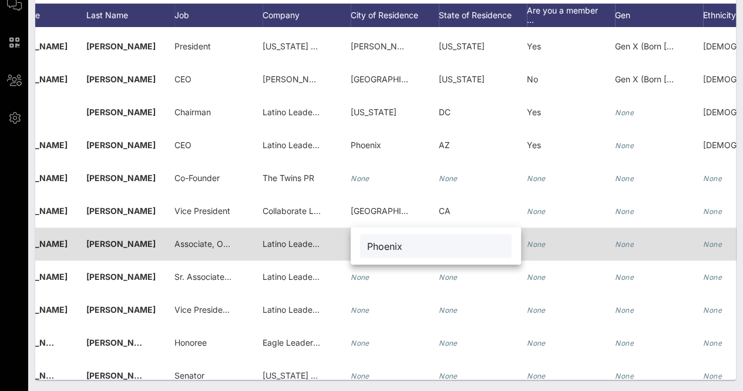
type input "Phoenix"
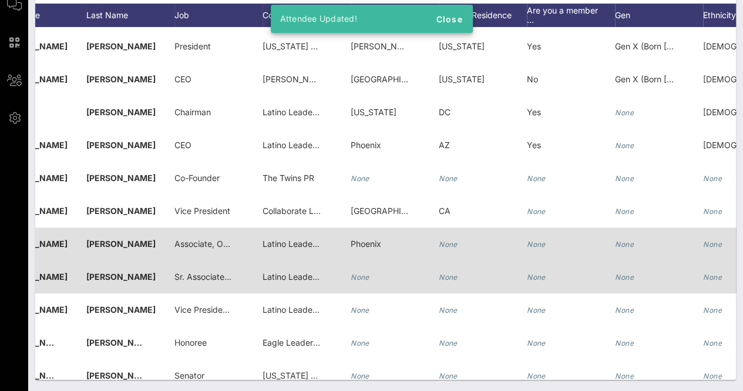
click at [364, 273] on icon "None" at bounding box center [360, 277] width 19 height 9
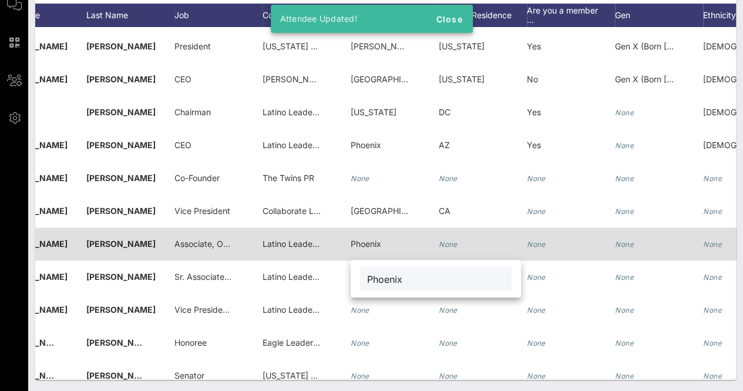
type input "Phoenix"
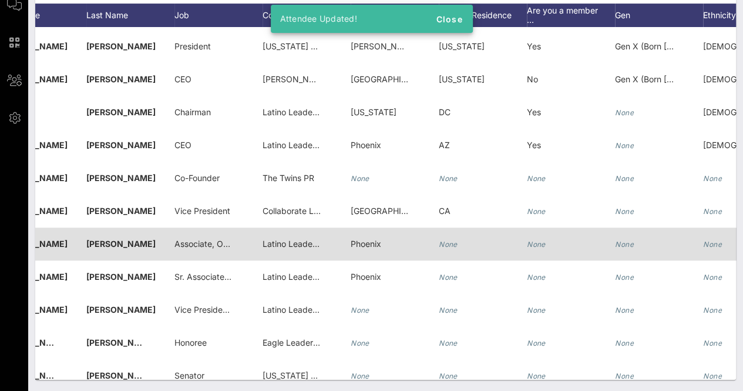
click at [454, 252] on div "None" at bounding box center [448, 243] width 19 height 33
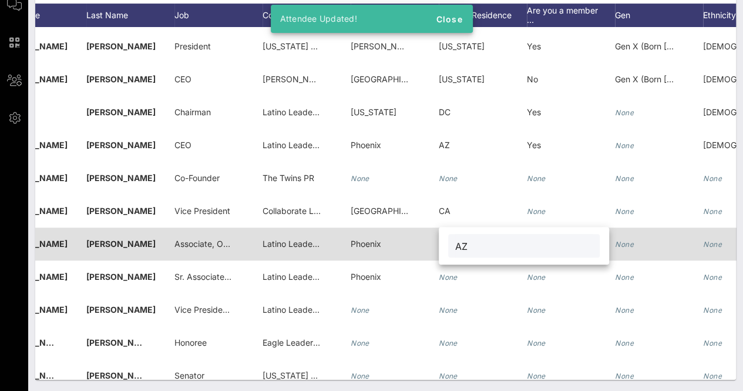
type input "AZ"
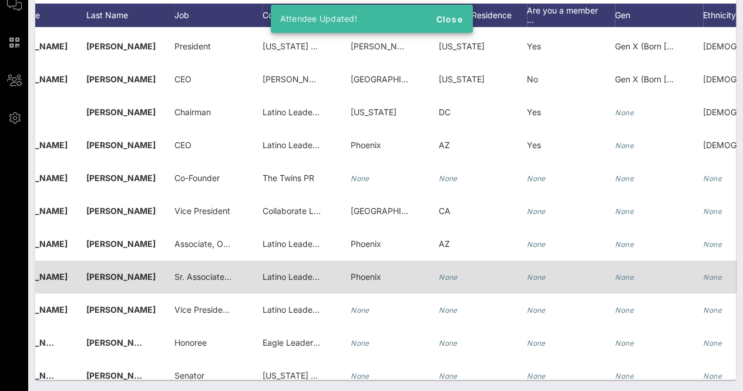
click at [449, 275] on icon "None" at bounding box center [448, 277] width 19 height 9
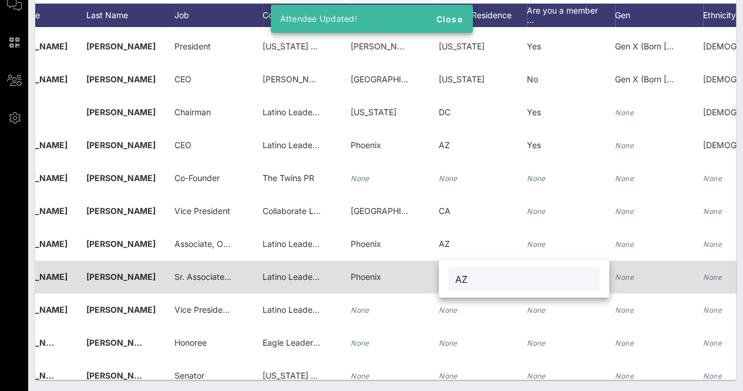
type input "AZ"
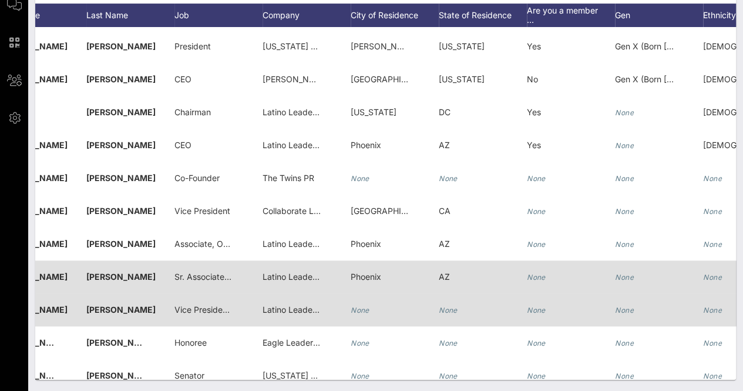
click at [448, 309] on icon "None" at bounding box center [448, 310] width 19 height 9
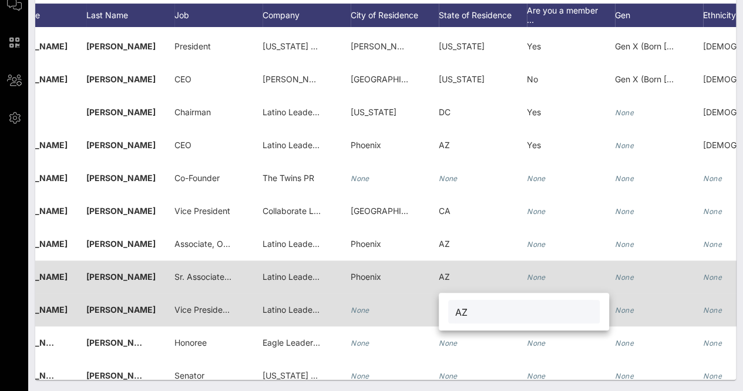
type input "AZ"
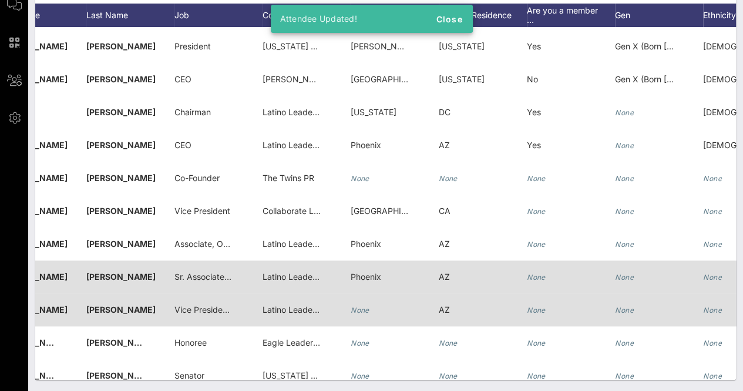
click at [356, 309] on icon "None" at bounding box center [360, 310] width 19 height 9
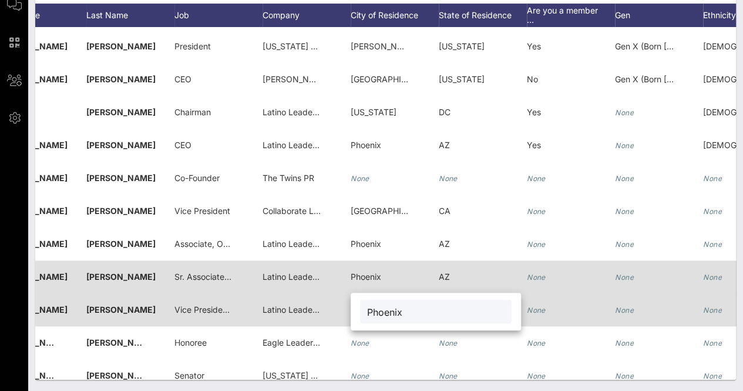
type input "Phoenix"
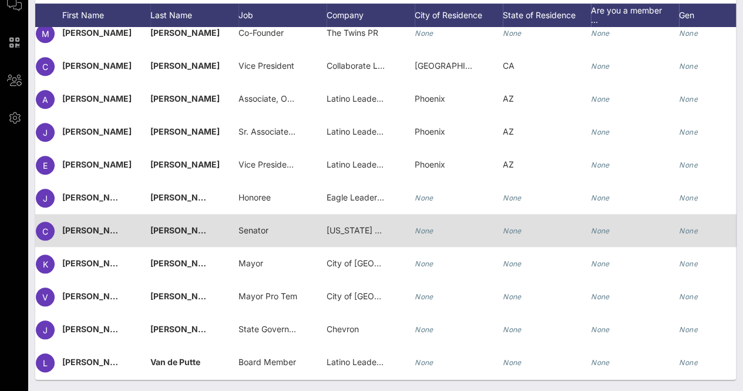
click at [507, 236] on div "None" at bounding box center [512, 230] width 19 height 33
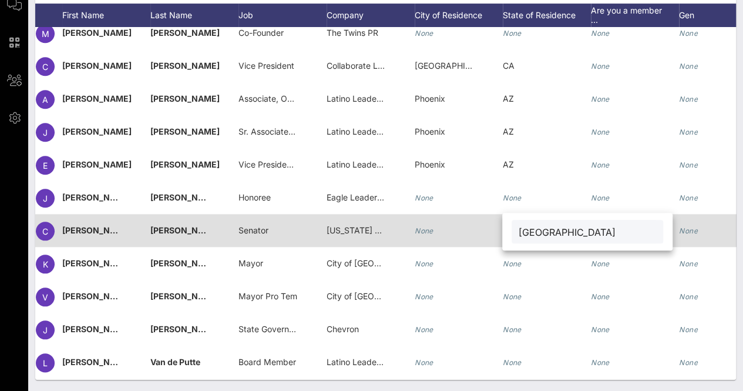
type input "TX"
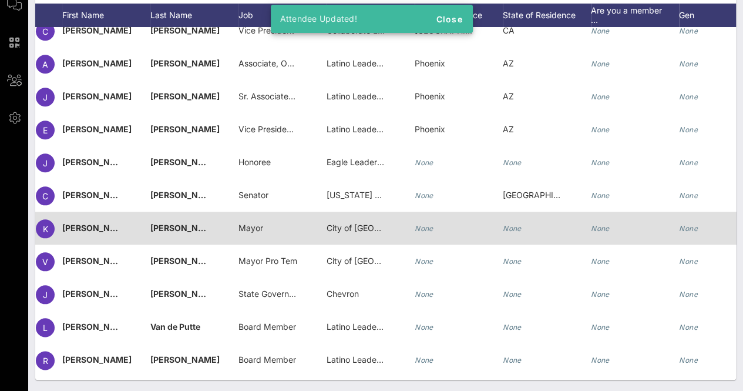
click at [517, 234] on div "None" at bounding box center [512, 228] width 19 height 33
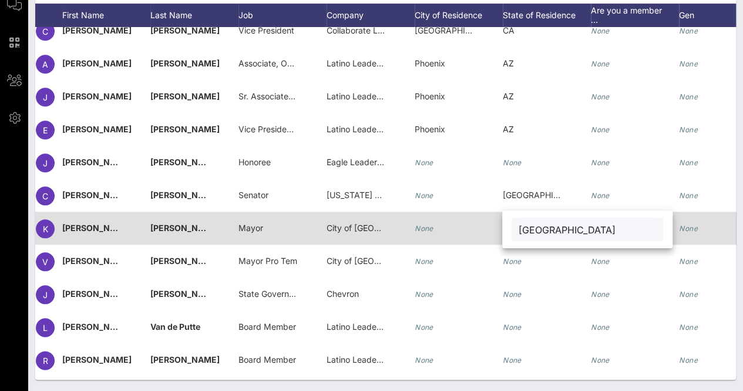
type input "TX"
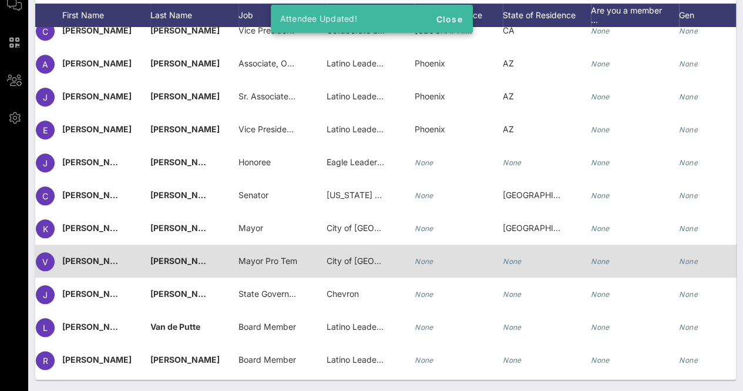
click at [507, 257] on icon "None" at bounding box center [512, 261] width 19 height 9
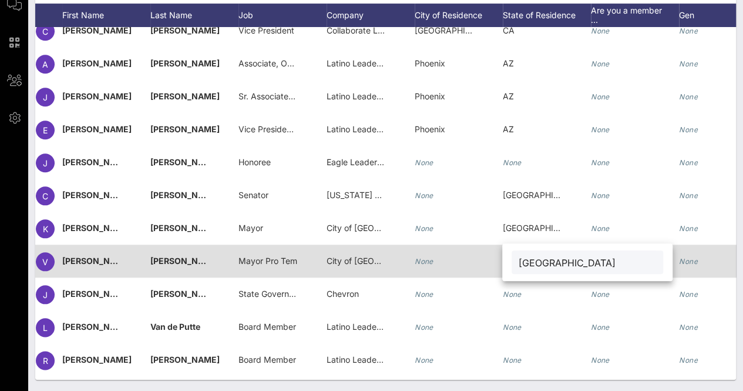
type input "TX"
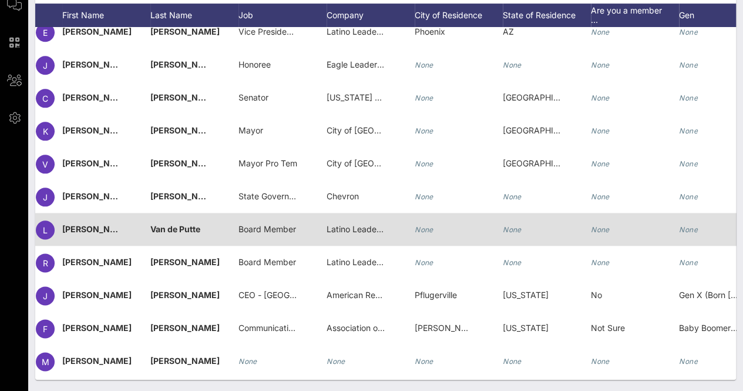
click at [519, 230] on icon "None" at bounding box center [512, 229] width 19 height 9
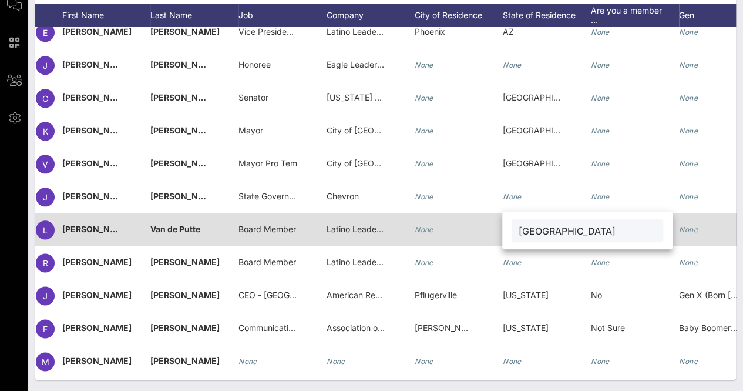
type input "TX"
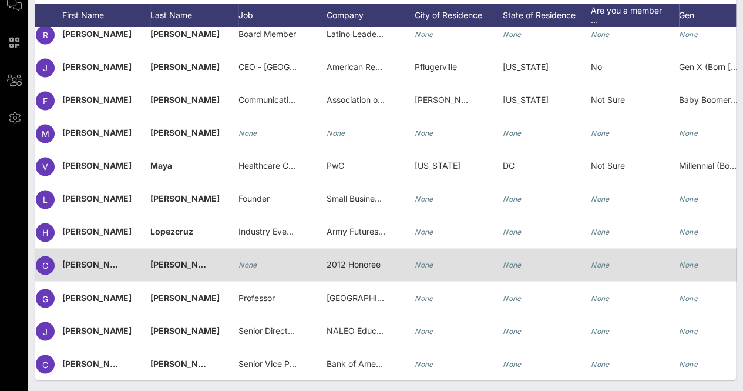
click at [517, 260] on icon "None" at bounding box center [512, 264] width 19 height 9
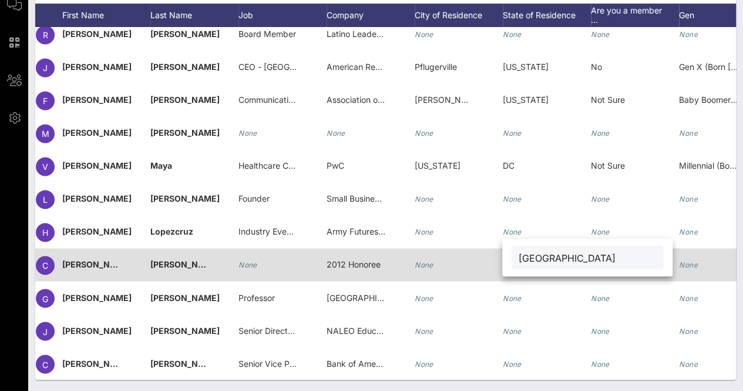
type input "TX"
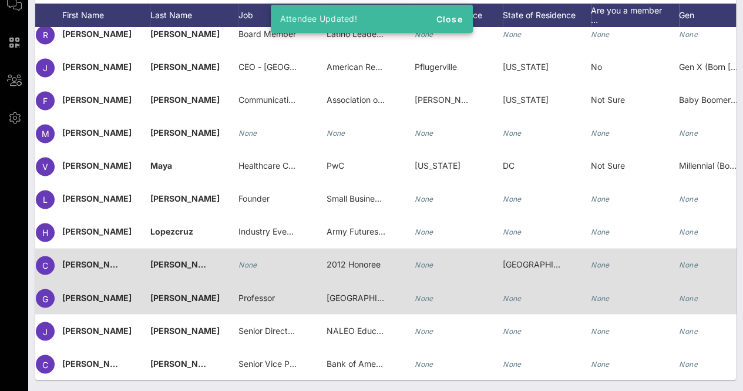
click at [510, 293] on icon "None" at bounding box center [512, 297] width 19 height 9
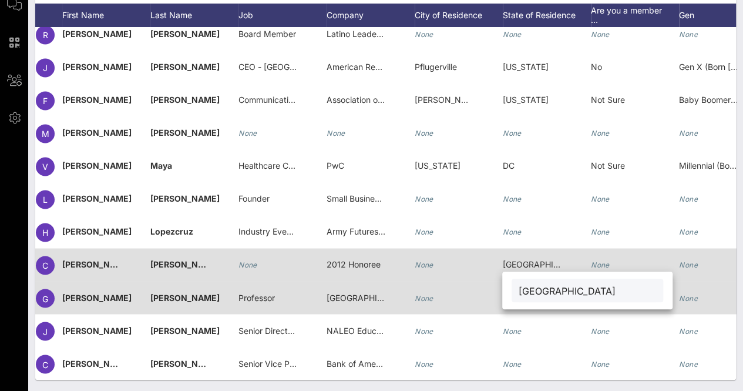
type input "TX"
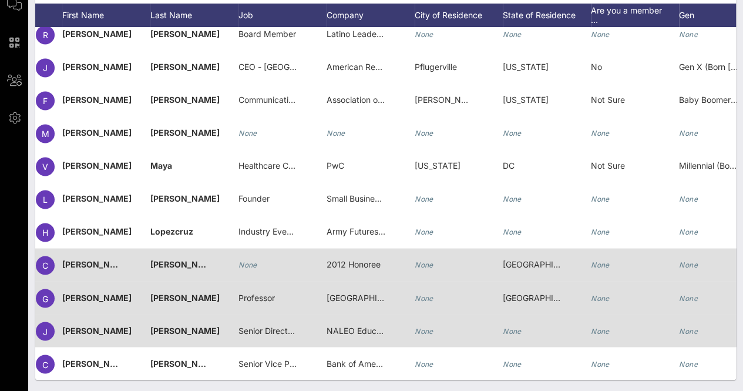
click at [505, 326] on icon "None" at bounding box center [512, 330] width 19 height 9
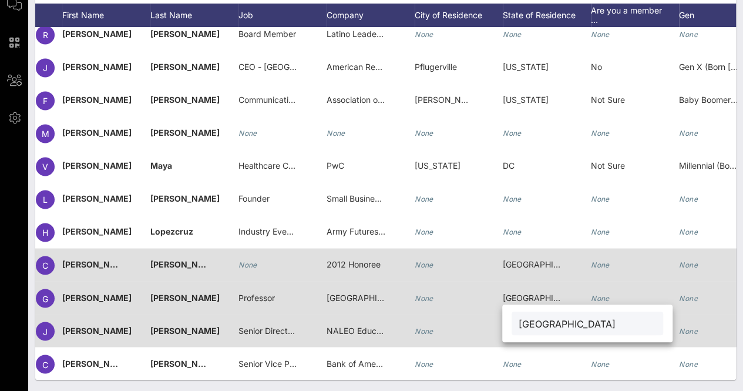
type input "TX"
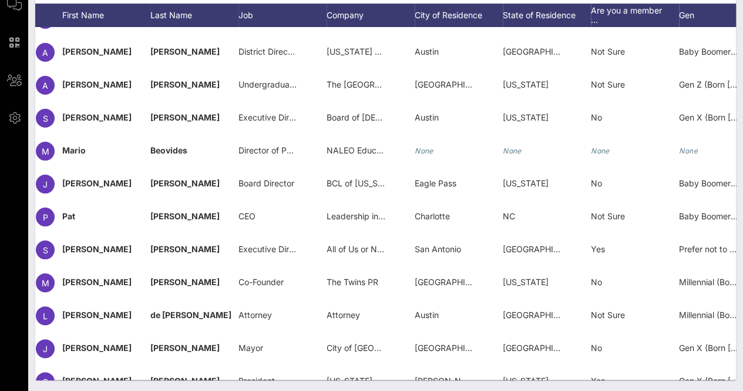
scroll to position [0, 36]
